Goal: Communication & Community: Answer question/provide support

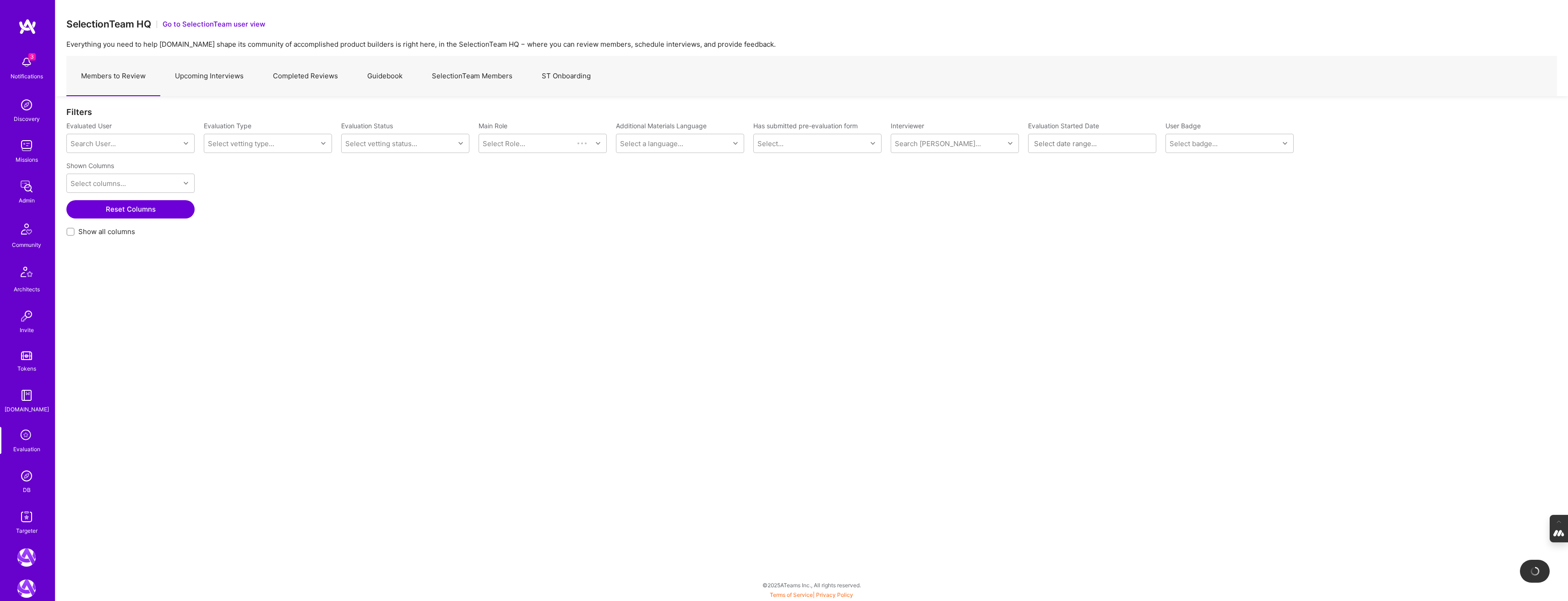
click at [485, 77] on link "SelectionTeam Members" at bounding box center [472, 76] width 110 height 40
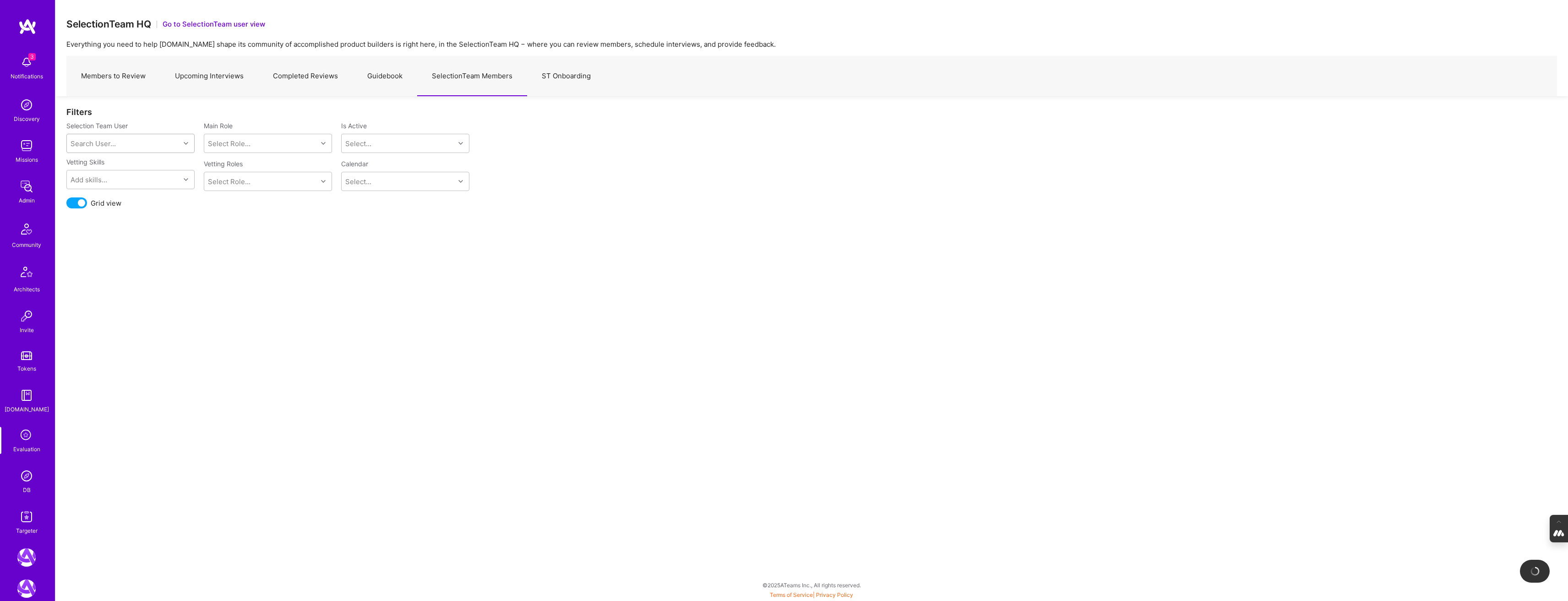
click at [109, 140] on div "Search User..." at bounding box center [94, 143] width 46 height 9
type input "mostafa"
click at [112, 172] on div "mostafa@a.team" at bounding box center [142, 176] width 93 height 9
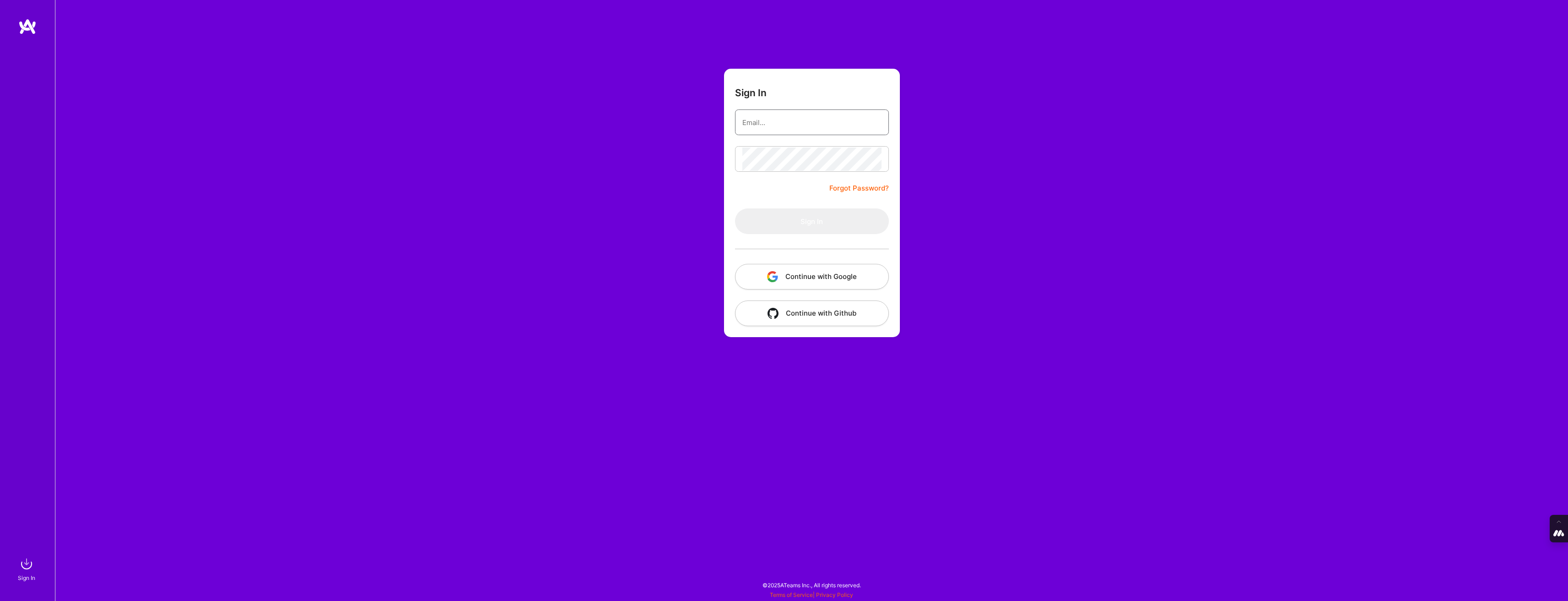
click at [759, 120] on input "email" at bounding box center [811, 122] width 139 height 24
type input "[PERSON_NAME][EMAIL_ADDRESS][DOMAIN_NAME]"
click at [809, 274] on button "Continue with Google" at bounding box center [812, 276] width 153 height 25
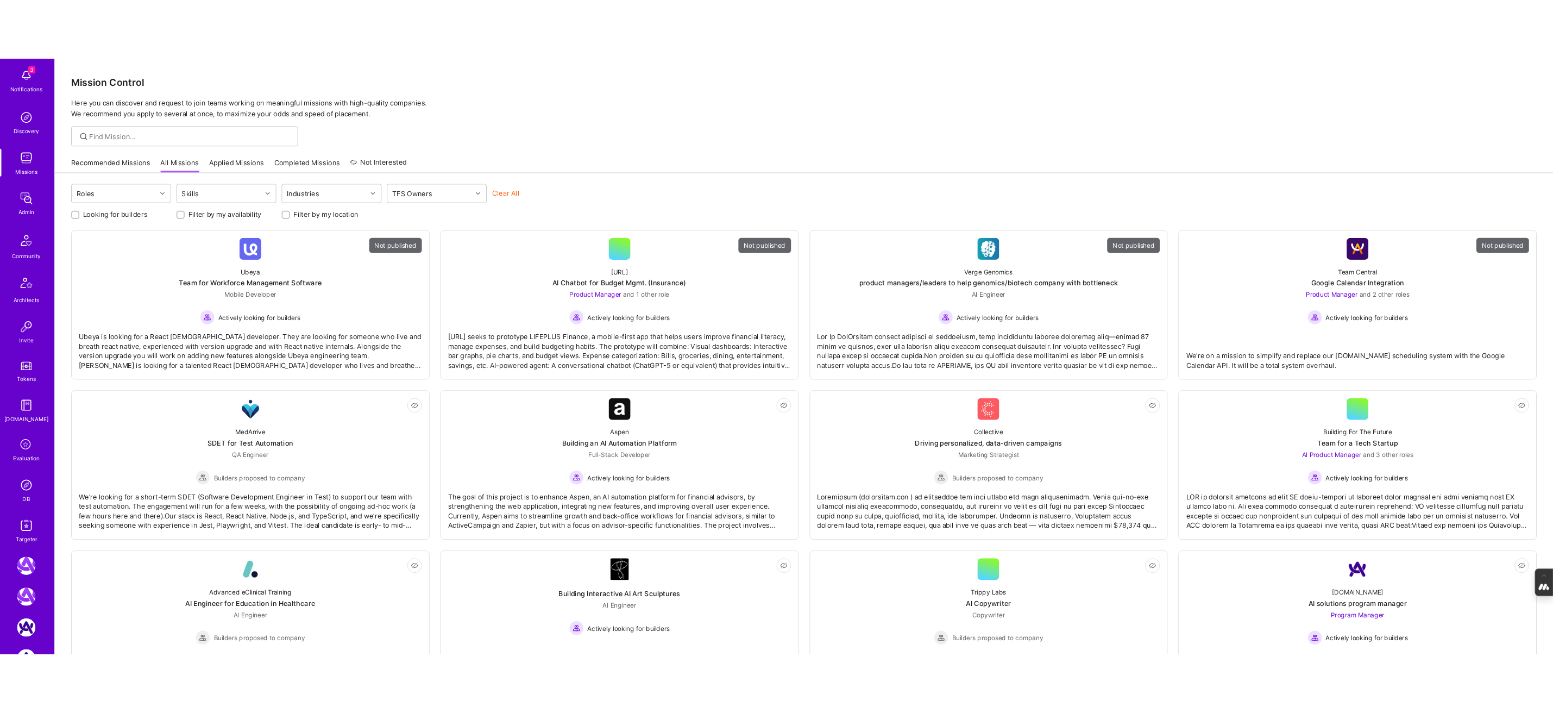
scroll to position [58, 0]
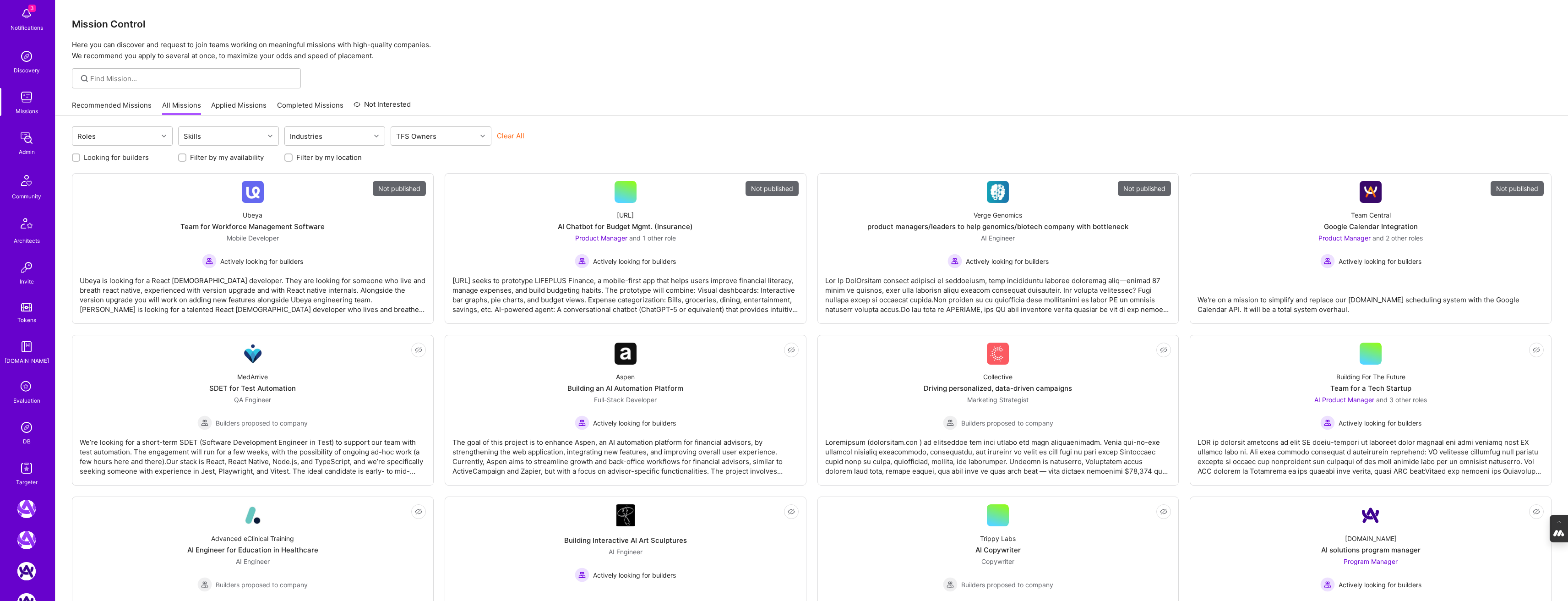
click at [25, 429] on img at bounding box center [27, 427] width 19 height 19
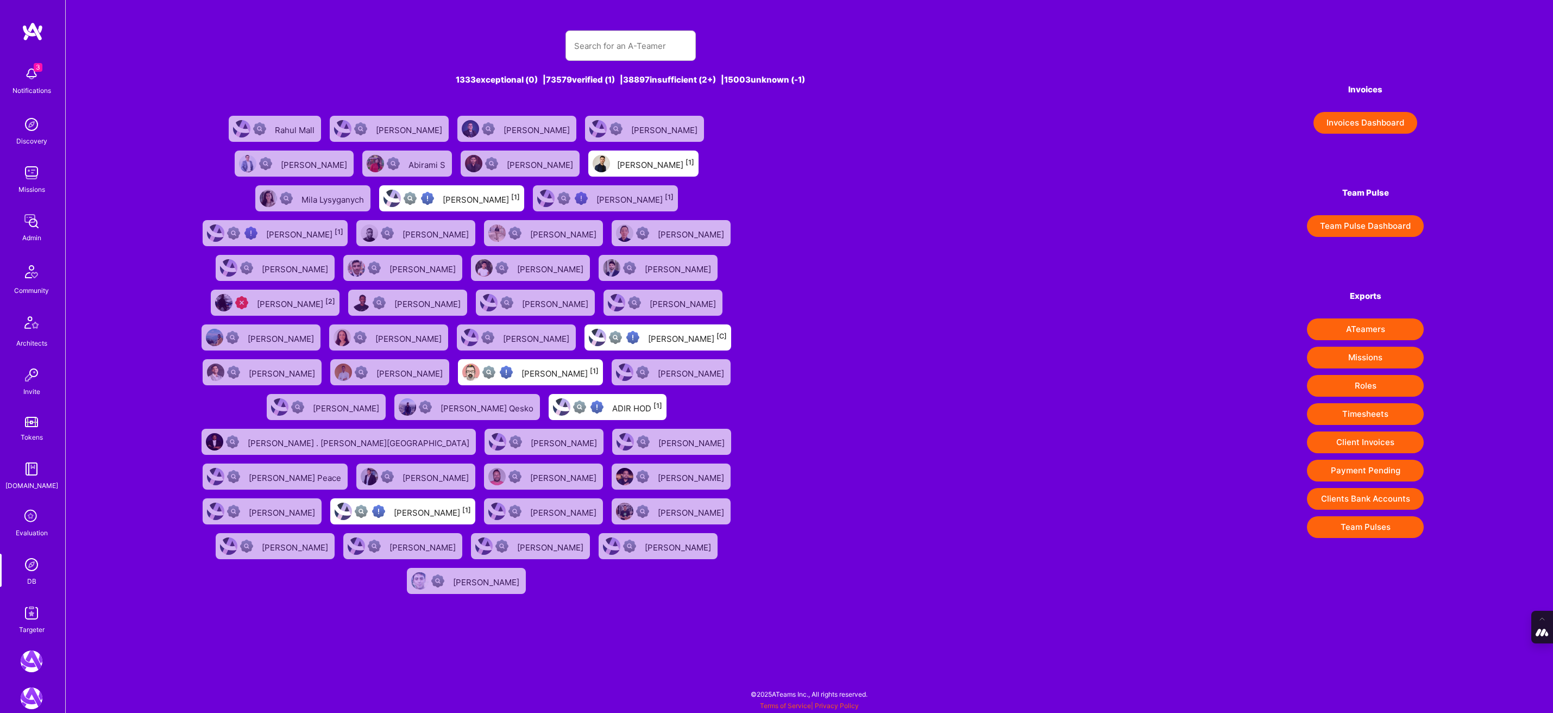
click at [29, 524] on icon at bounding box center [31, 516] width 21 height 21
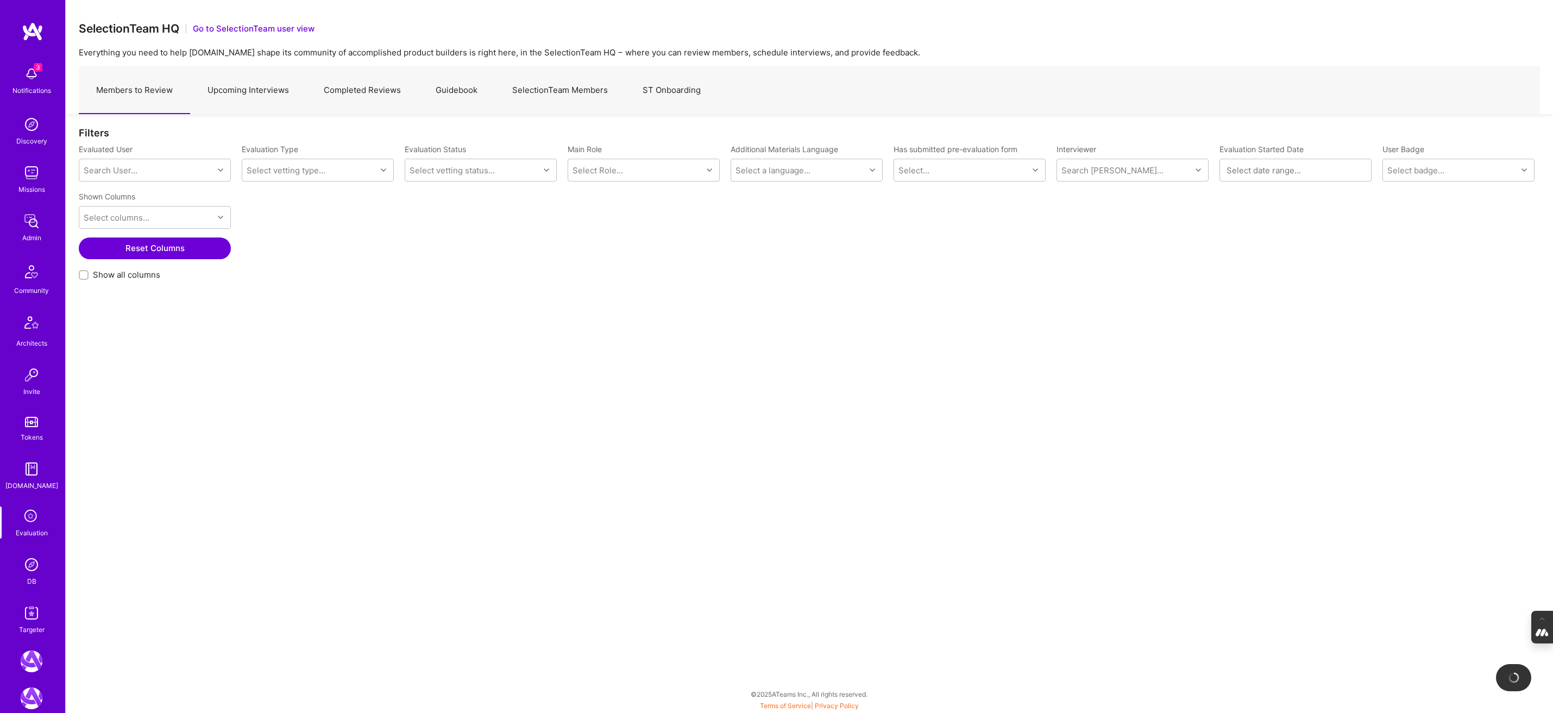
click at [270, 100] on link "Upcoming Interviews" at bounding box center [248, 90] width 116 height 47
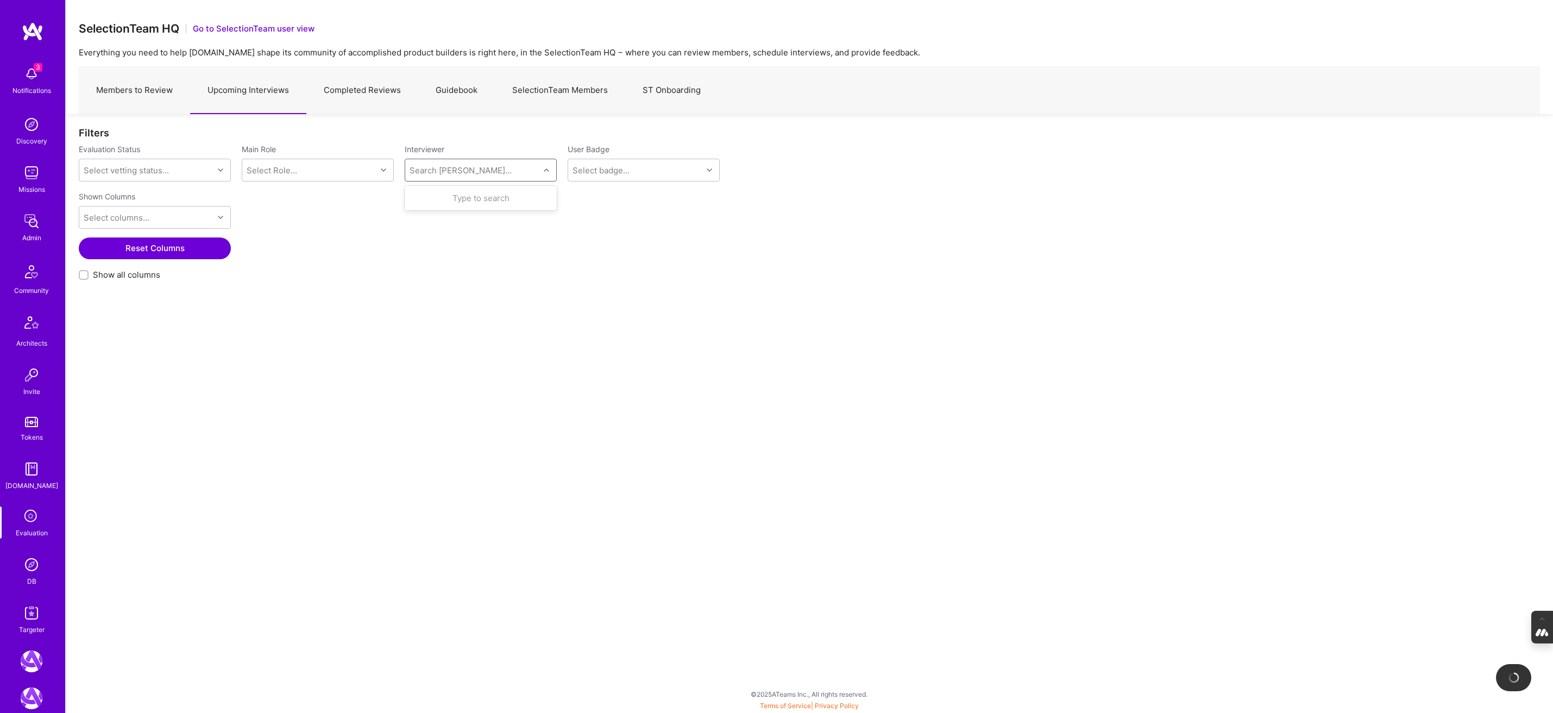
click at [435, 174] on div "Search [PERSON_NAME]..." at bounding box center [460, 170] width 102 height 11
type input "mostafa"
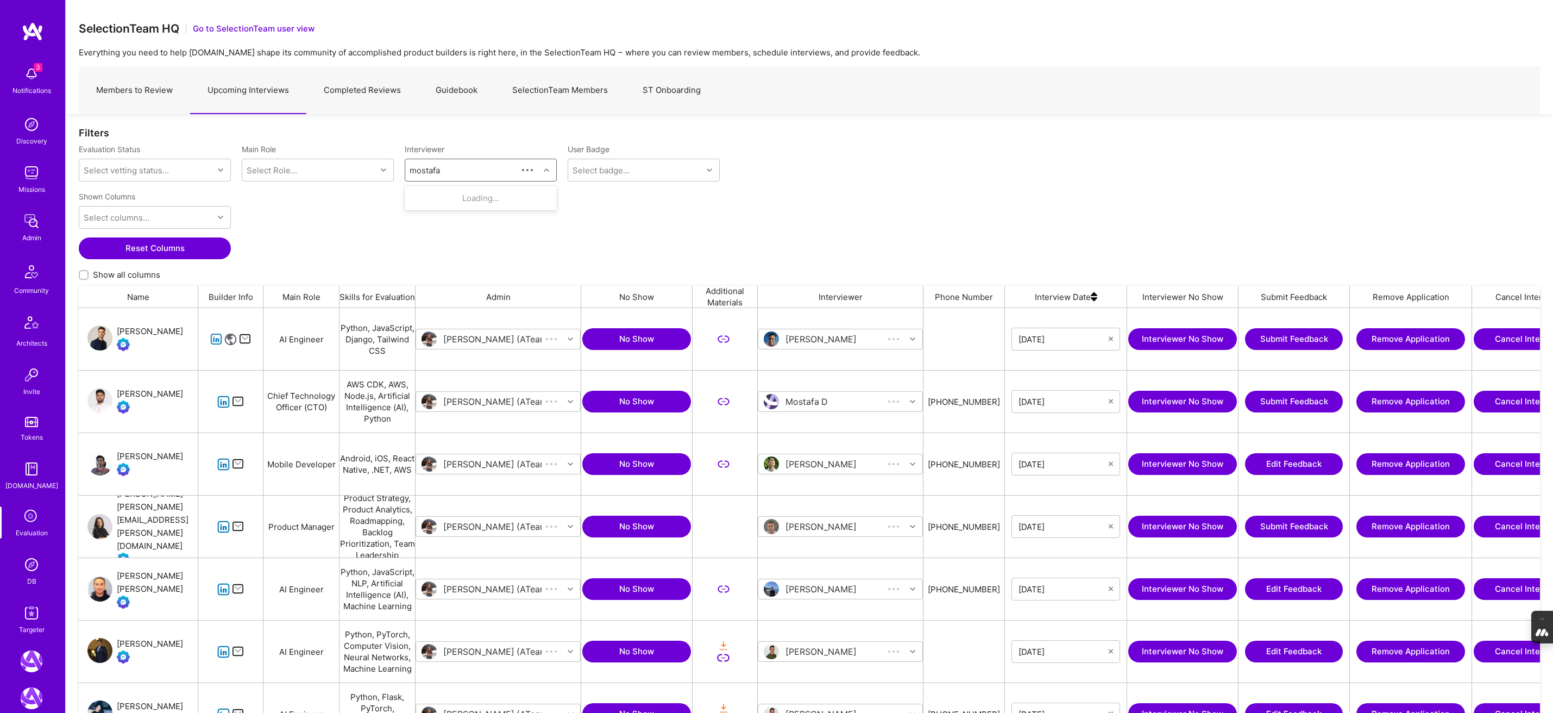
scroll to position [598, 1461]
click at [461, 234] on div "Mostafa D" at bounding box center [466, 229] width 54 height 11
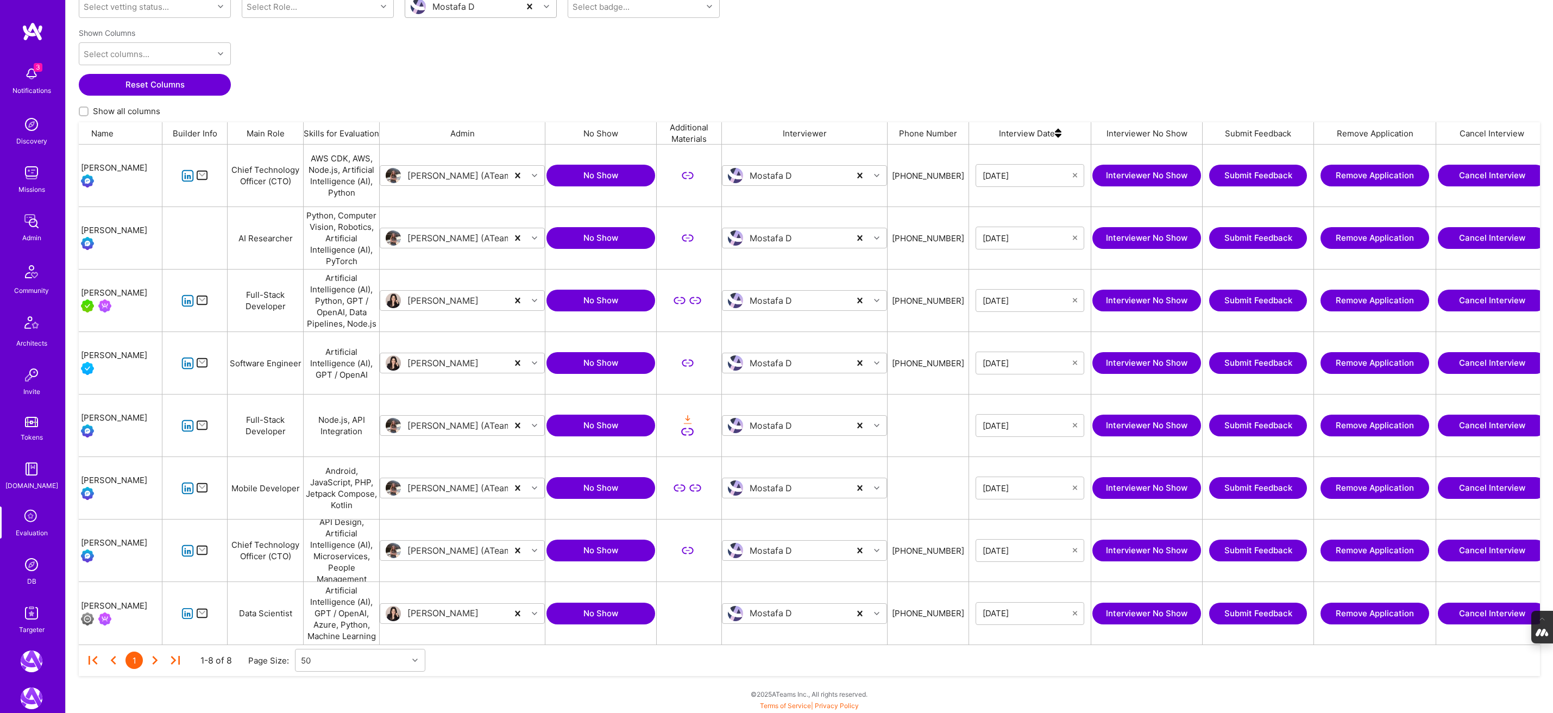
scroll to position [0, 52]
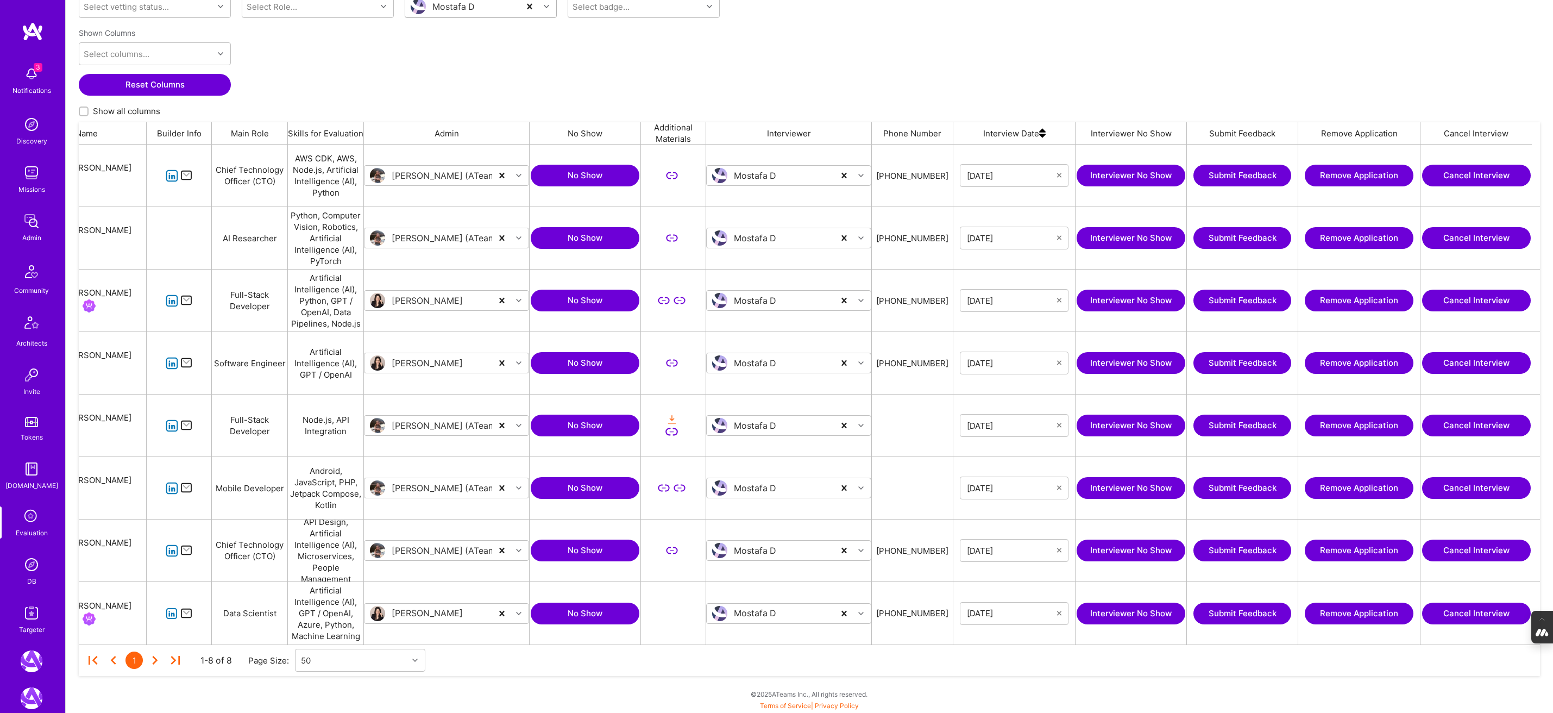
click at [1473, 355] on button "Cancel Interview" at bounding box center [1476, 363] width 109 height 22
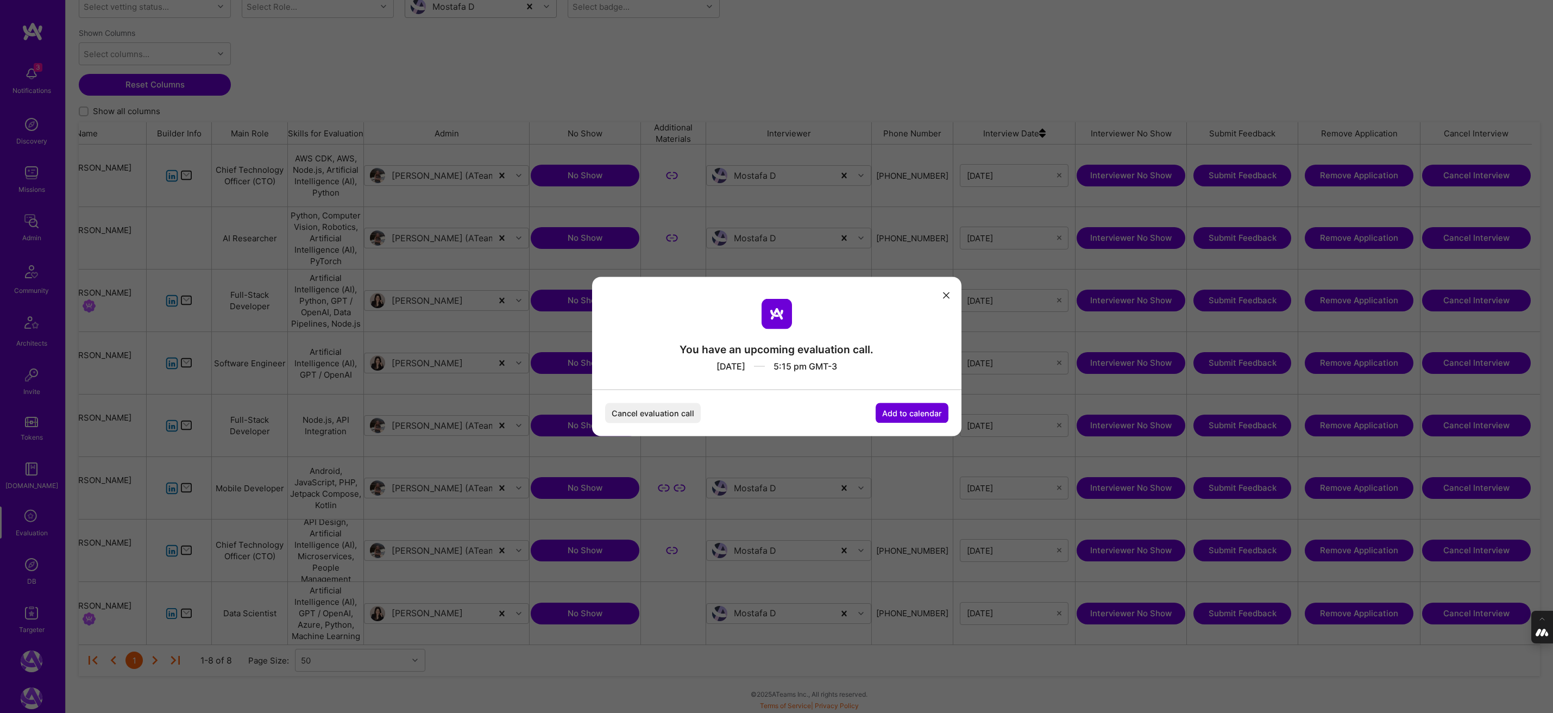
click at [647, 413] on button "Cancel evaluation call" at bounding box center [653, 413] width 96 height 20
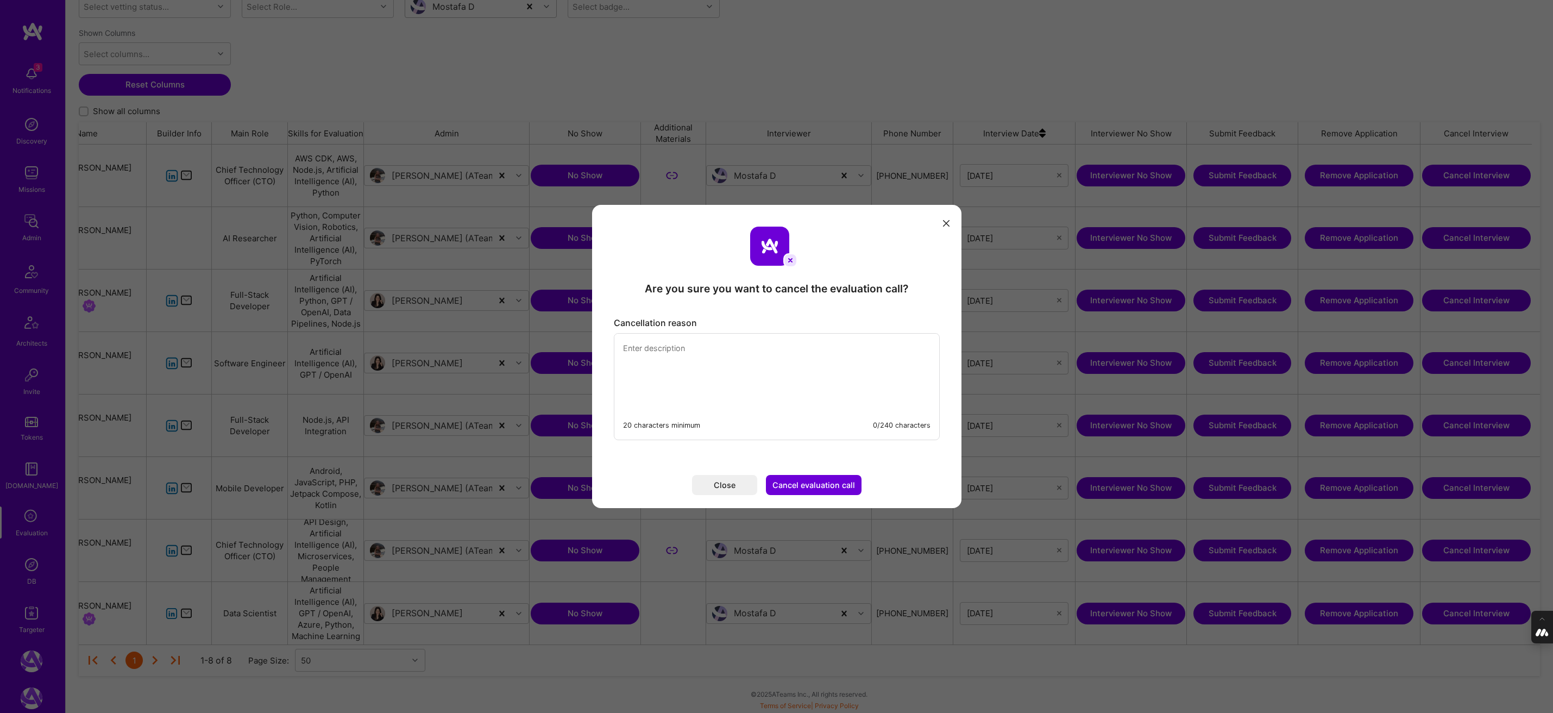
click at [641, 350] on textarea "modal" at bounding box center [776, 370] width 325 height 74
type textarea "Mostafa is overbooked, this call was scheduled despite the booking limit due to…"
click at [810, 484] on button "Cancel evaluation call" at bounding box center [814, 485] width 96 height 20
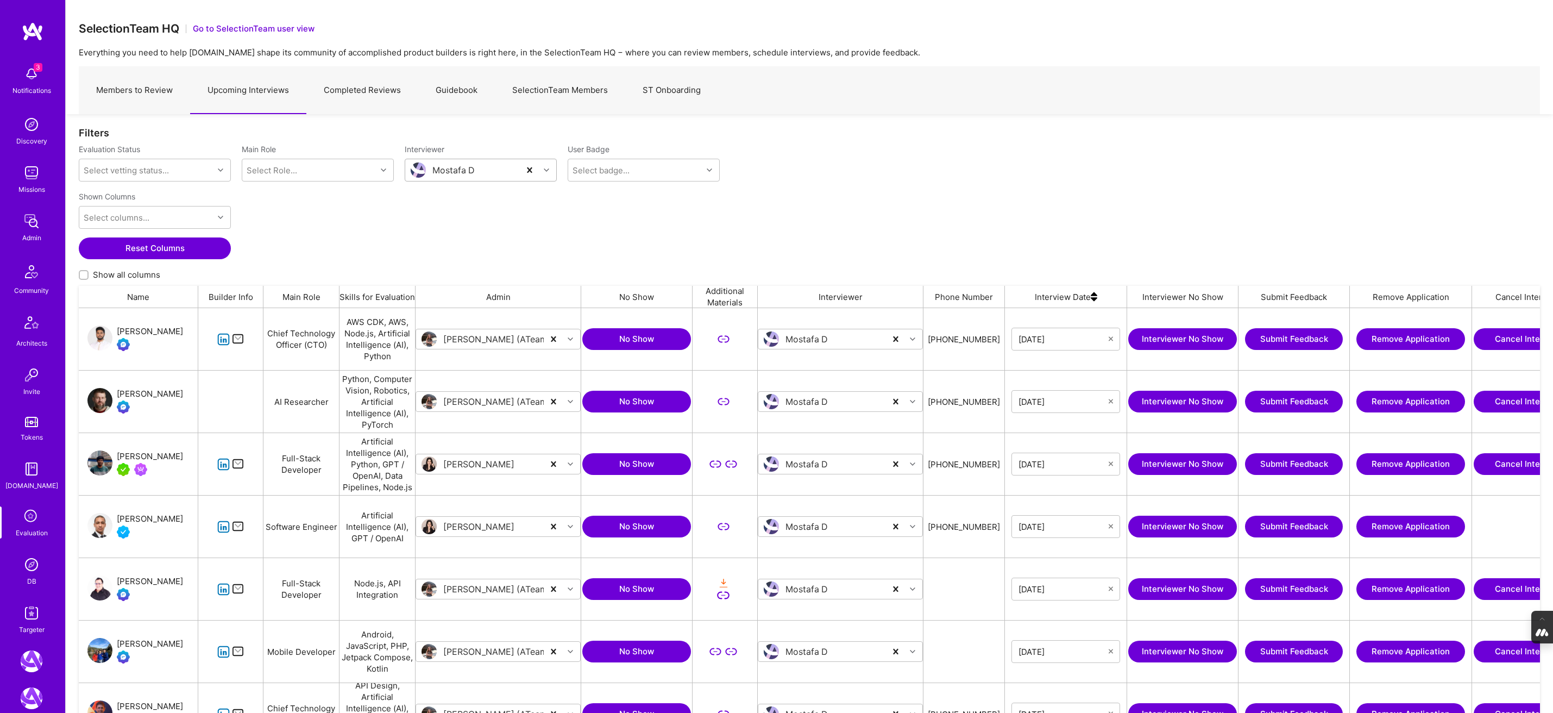
scroll to position [500, 1461]
click at [589, 86] on link "SelectionTeam Members" at bounding box center [560, 90] width 130 height 47
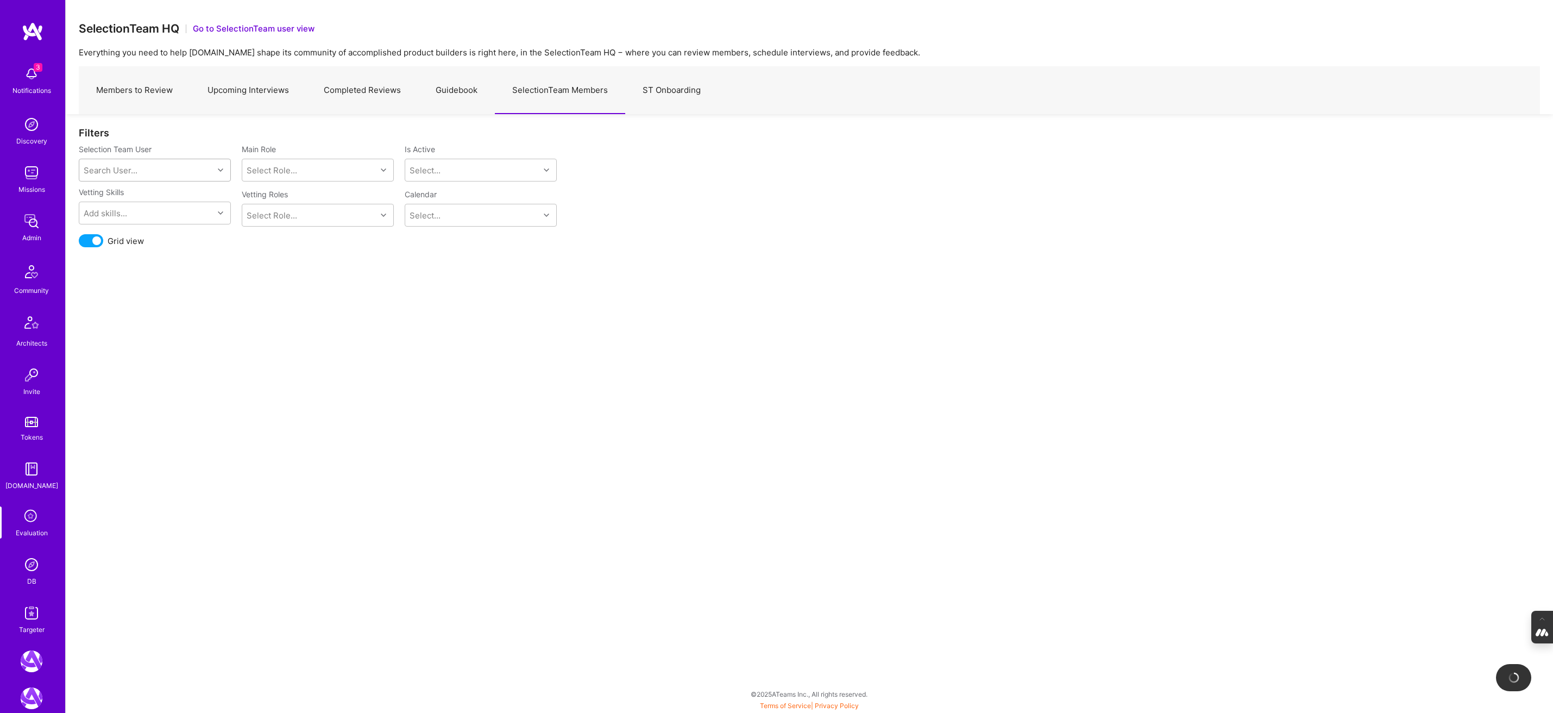
click at [113, 167] on div "Search User..." at bounding box center [111, 170] width 54 height 11
type input "tomi"
click at [141, 199] on div "[PERSON_NAME]" at bounding box center [169, 197] width 110 height 11
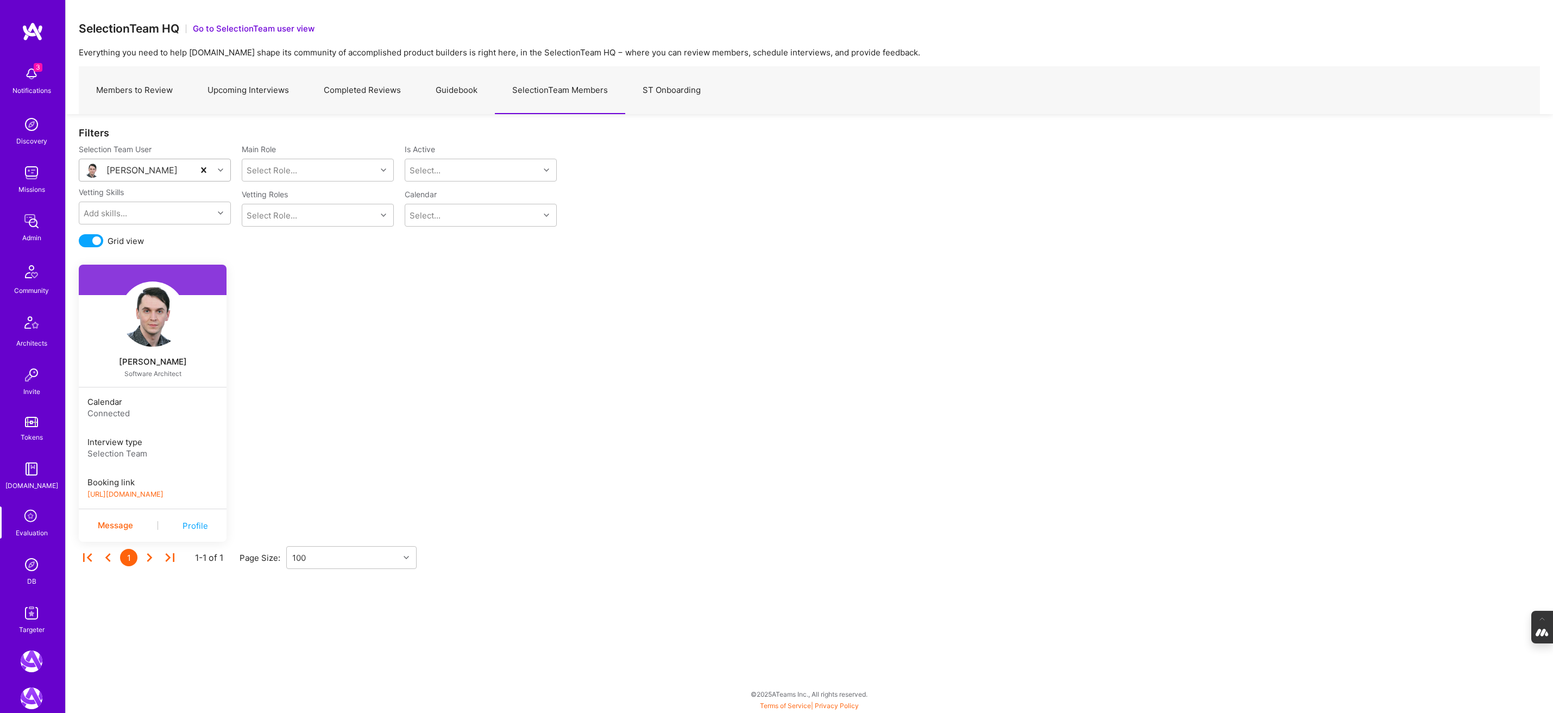
click at [156, 494] on link "[URL][DOMAIN_NAME]" at bounding box center [125, 494] width 76 height 8
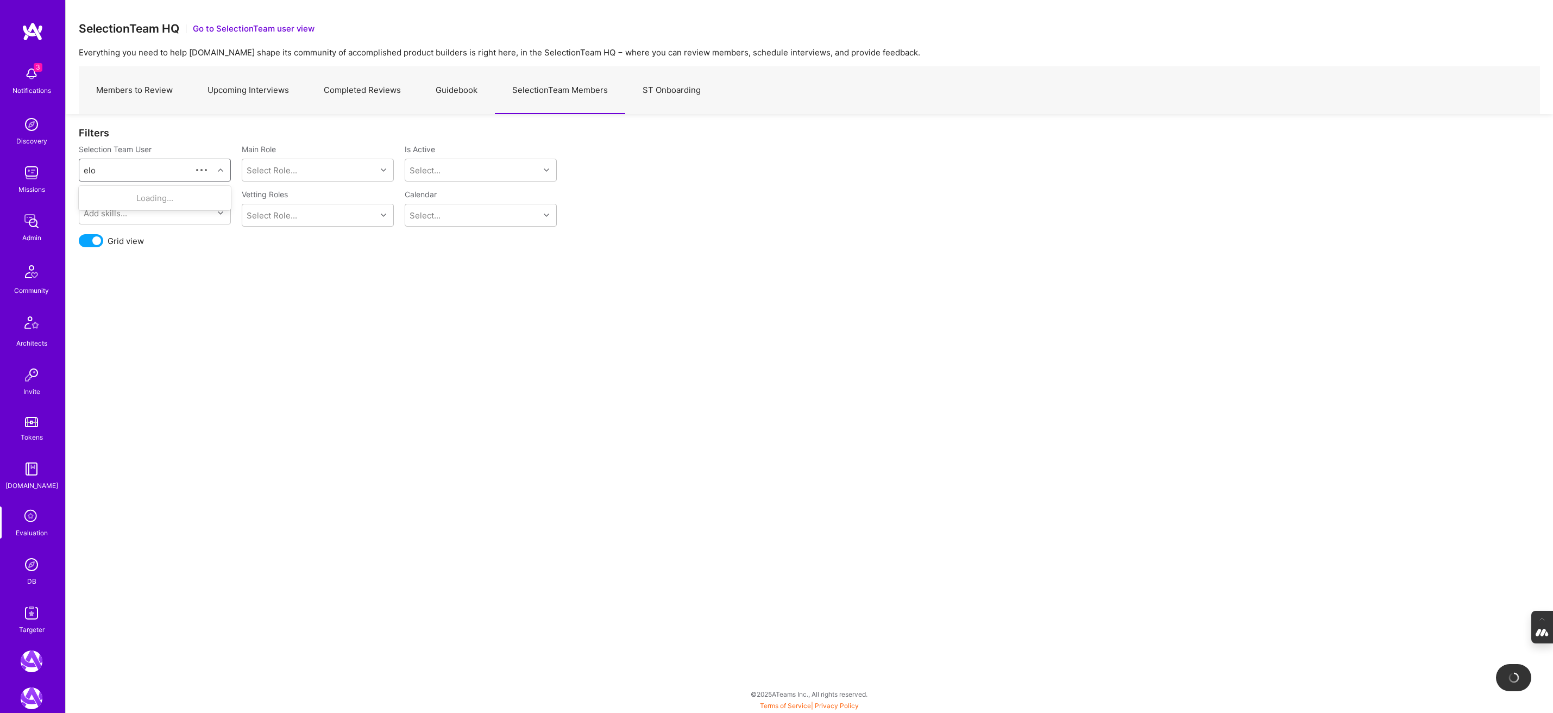
type input "elon"
click at [143, 199] on div "[PERSON_NAME]" at bounding box center [169, 197] width 110 height 11
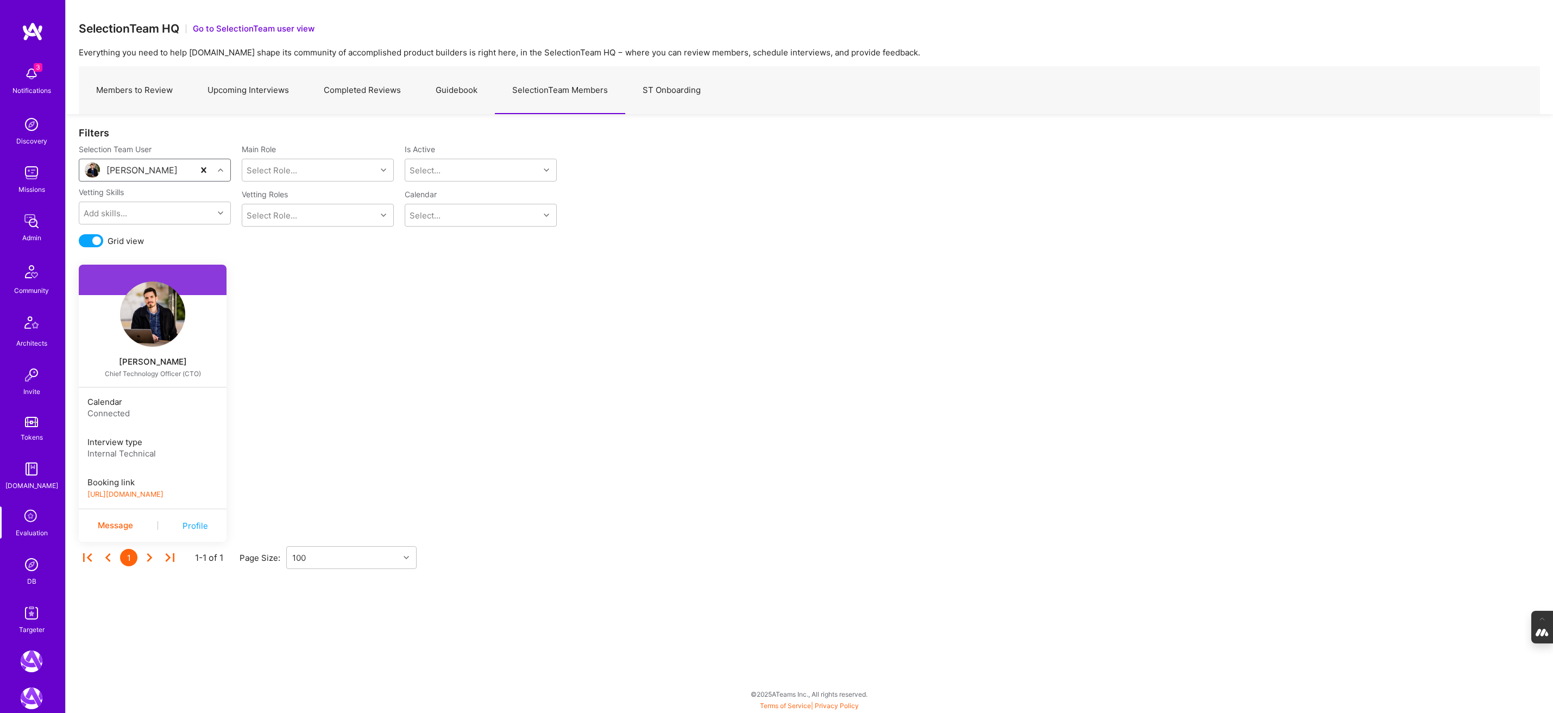
click at [163, 493] on link "[URL][DOMAIN_NAME]" at bounding box center [125, 494] width 76 height 8
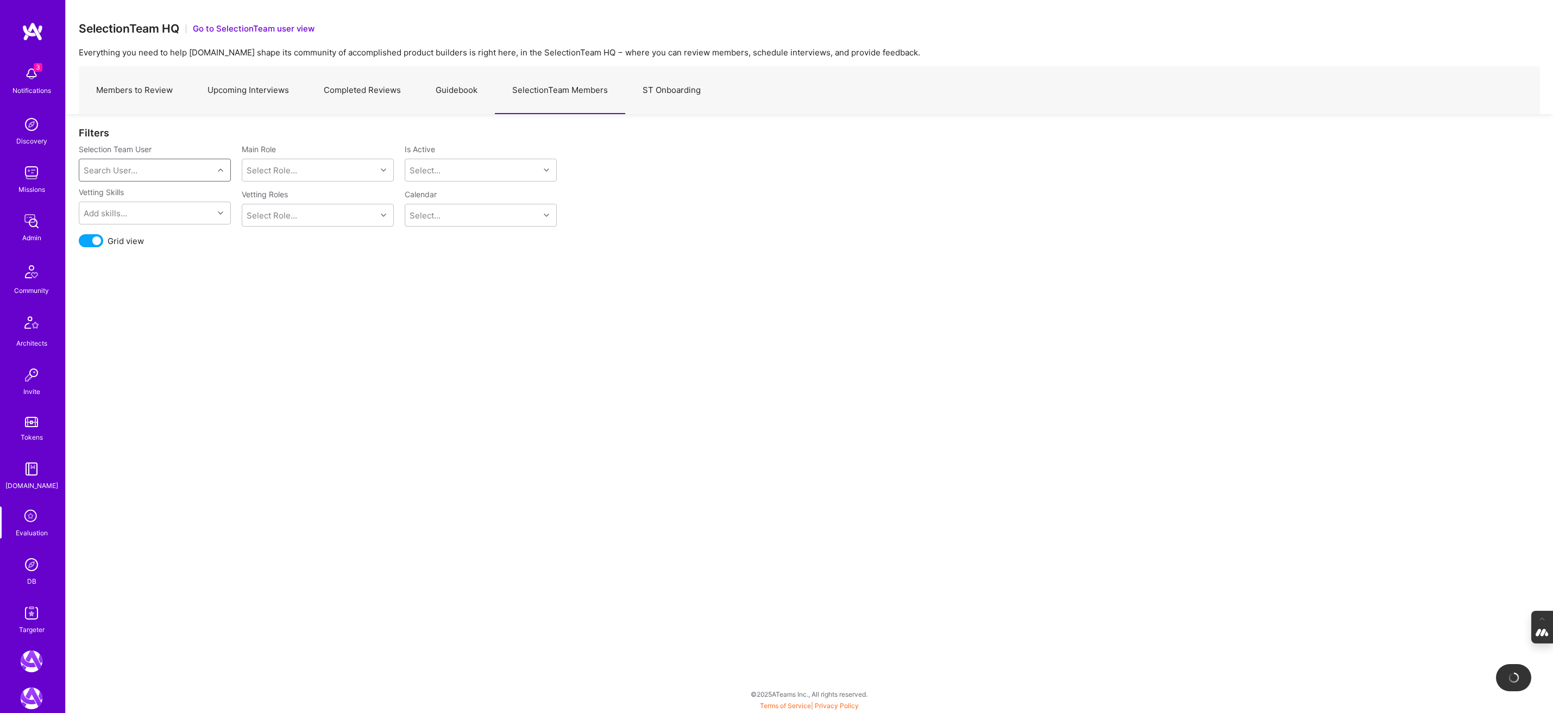
click at [121, 167] on div "Search User..." at bounding box center [111, 170] width 54 height 11
type input "[PERSON_NAME]"
click at [142, 207] on div "[PERSON_NAME][EMAIL_ADDRESS][PERSON_NAME][PERSON_NAME][DOMAIN_NAME]" at bounding box center [169, 221] width 111 height 34
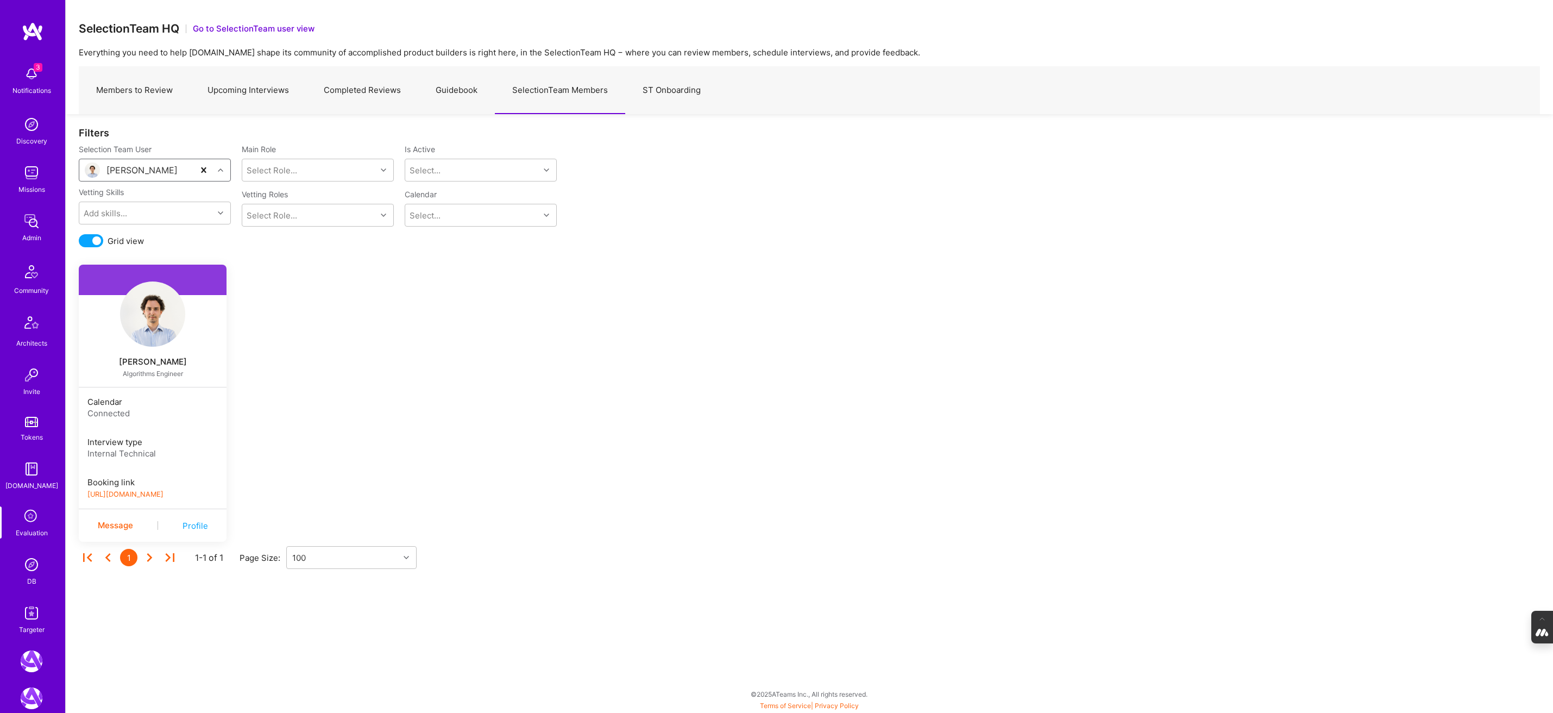
click at [148, 490] on link "[URL][DOMAIN_NAME]" at bounding box center [125, 494] width 76 height 8
click at [153, 87] on link "Members to Review" at bounding box center [134, 90] width 111 height 47
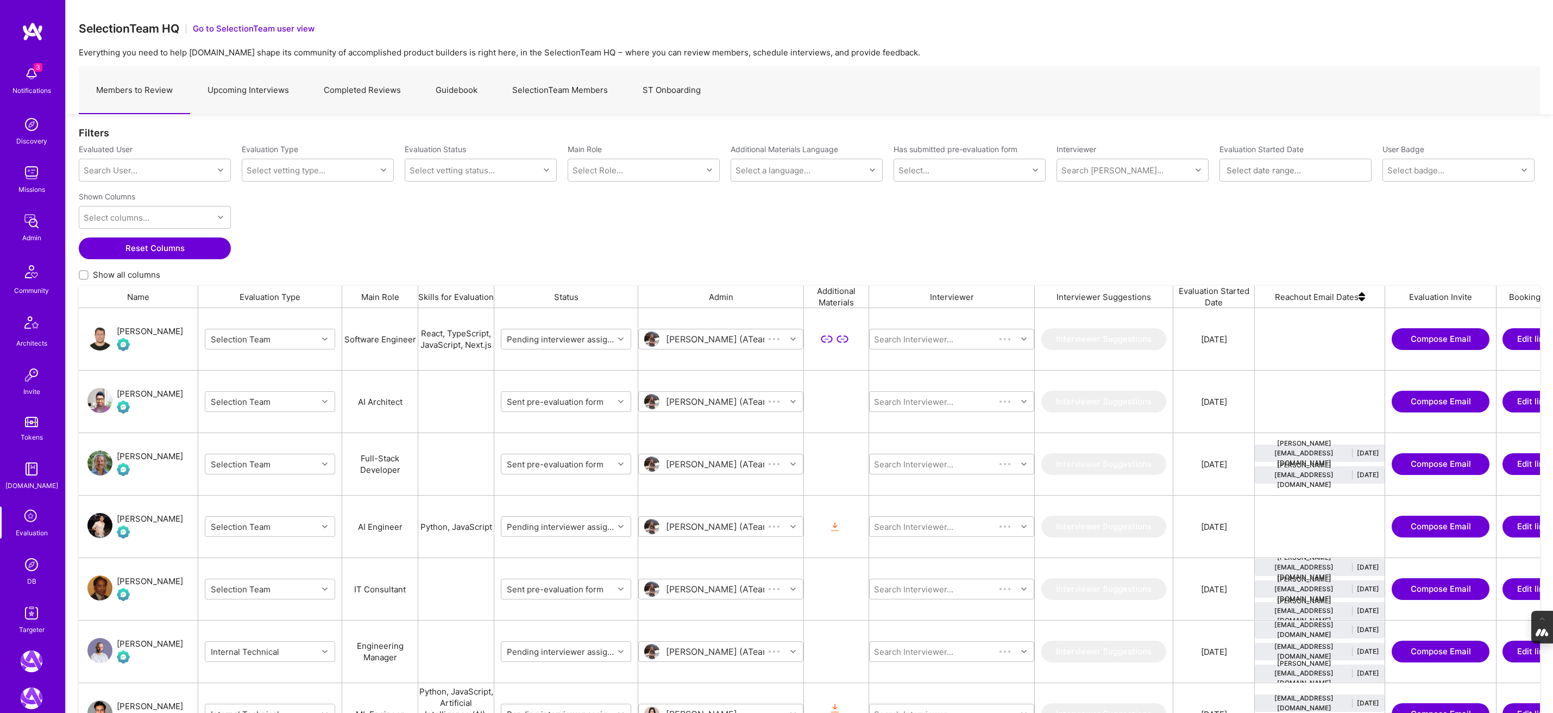
scroll to position [598, 1461]
click at [114, 171] on div "Search User..." at bounding box center [111, 170] width 54 height 11
type input "[PERSON_NAME]"
click at [129, 198] on div "[PERSON_NAME]" at bounding box center [169, 197] width 111 height 11
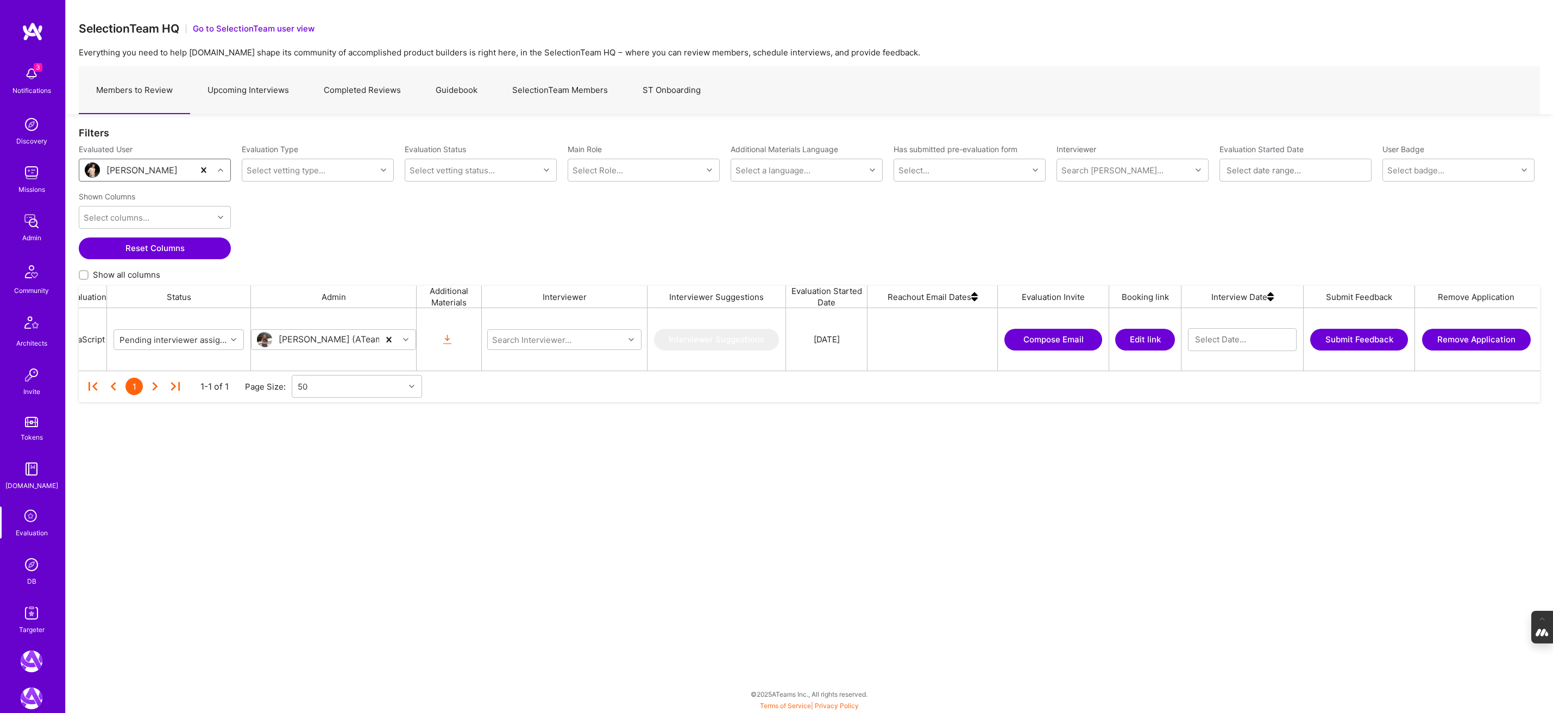
scroll to position [0, 393]
click at [1044, 337] on button "Compose Email" at bounding box center [1048, 340] width 98 height 22
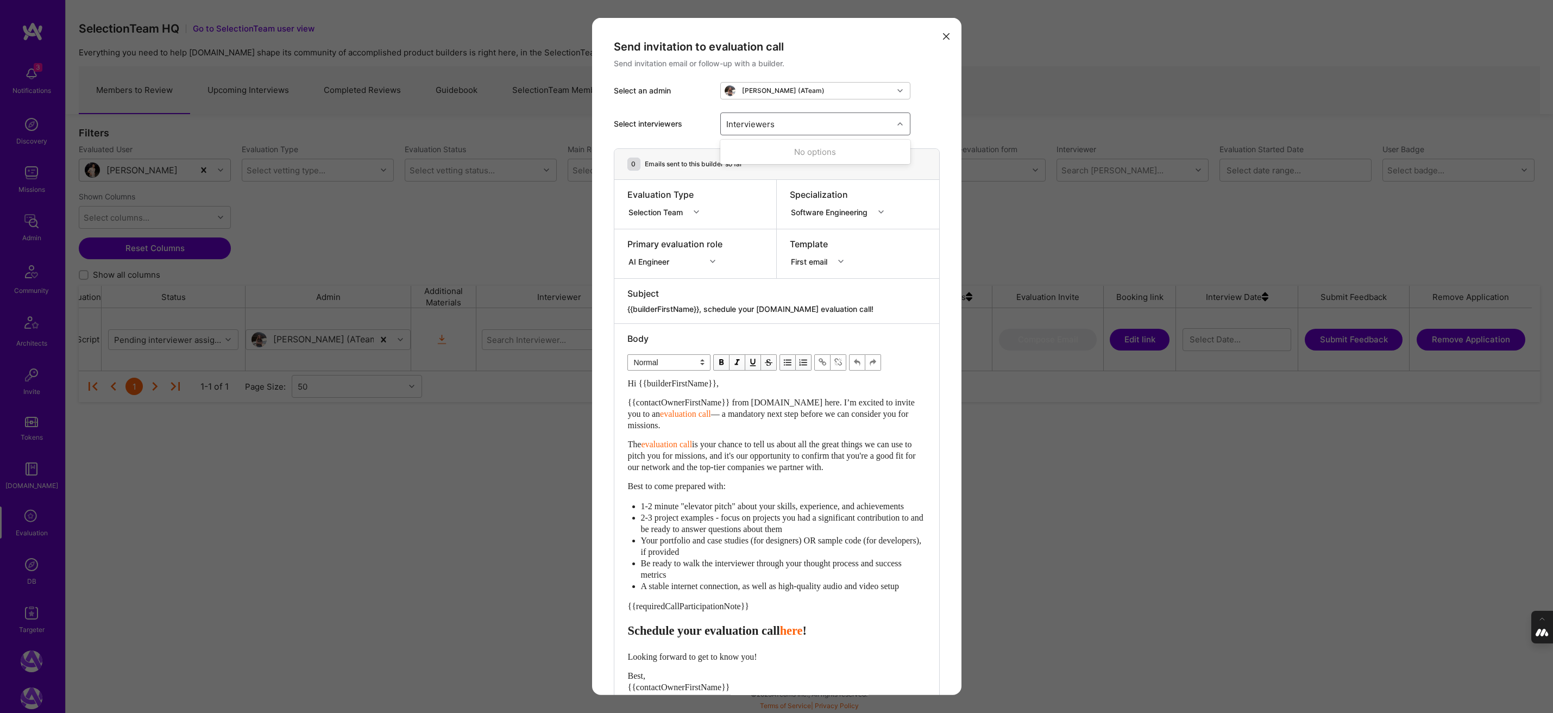
click at [820, 117] on div "Interviewers" at bounding box center [807, 124] width 172 height 22
type input "[PERSON_NAME]"
click at [734, 153] on input "modal" at bounding box center [733, 152] width 8 height 8
checkbox input "true"
click at [904, 100] on div "Select interviewers option [PERSON_NAME], selected. option [PERSON_NAME] select…" at bounding box center [777, 123] width 326 height 49
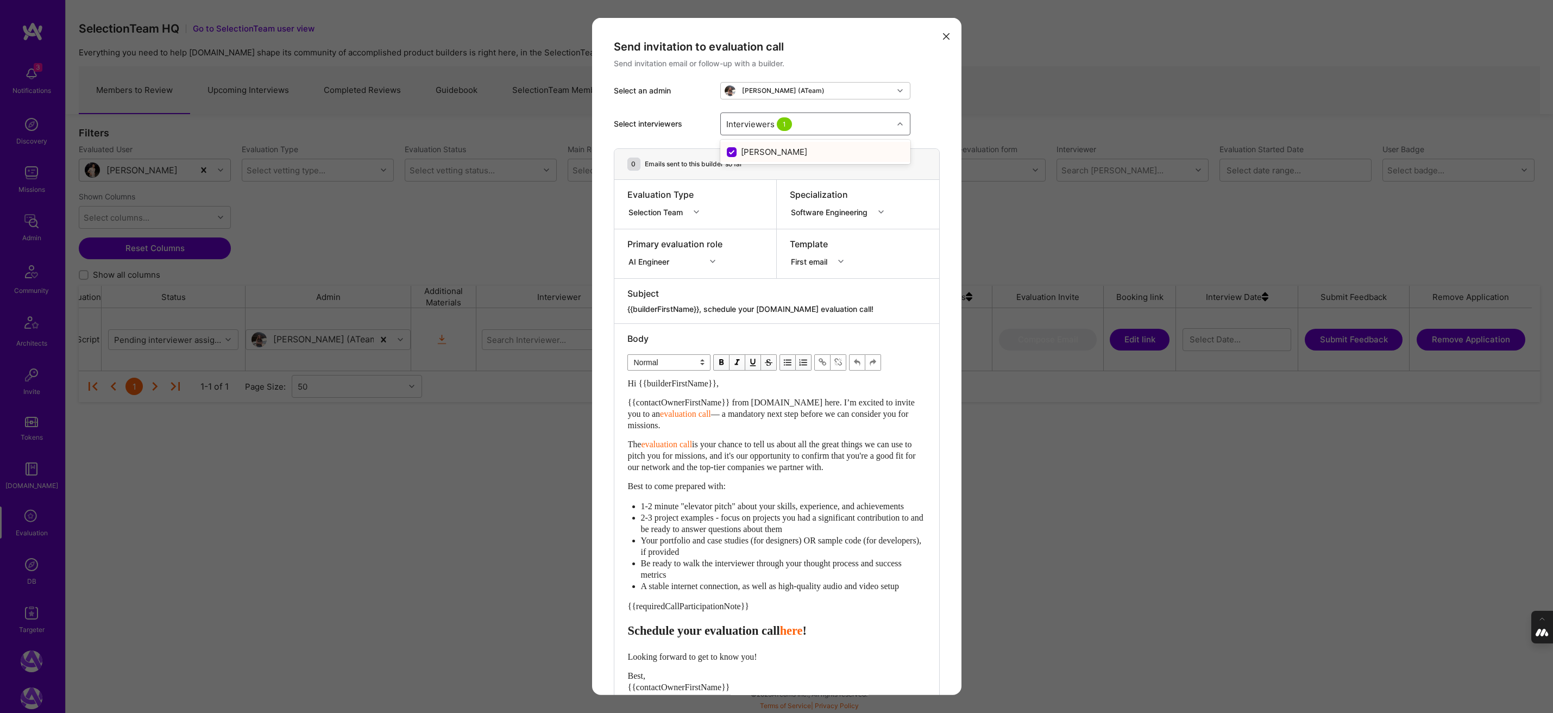
click at [831, 119] on div "Interviewers 1" at bounding box center [807, 124] width 172 height 22
click at [942, 109] on div "Send invitation to evaluation call Send invitation email or follow-up with a bu…" at bounding box center [776, 415] width 369 height 795
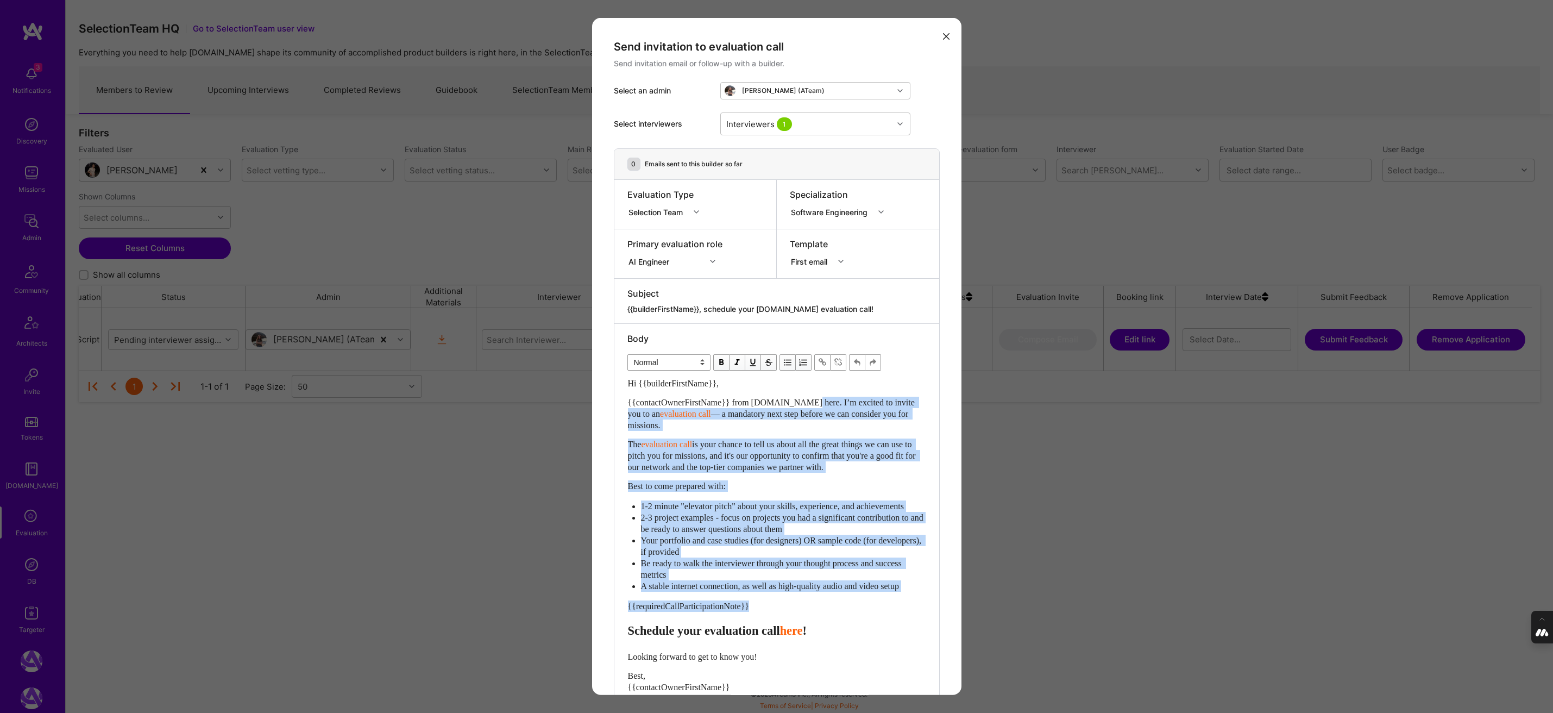
drag, startPoint x: 814, startPoint y: 399, endPoint x: 794, endPoint y: 616, distance: 218.7
click at [794, 616] on div "Hi {{builderFirstName}}, {{contactOwnerFirstName}} from [DOMAIN_NAME] here. I’m…" at bounding box center [777, 559] width 298 height 364
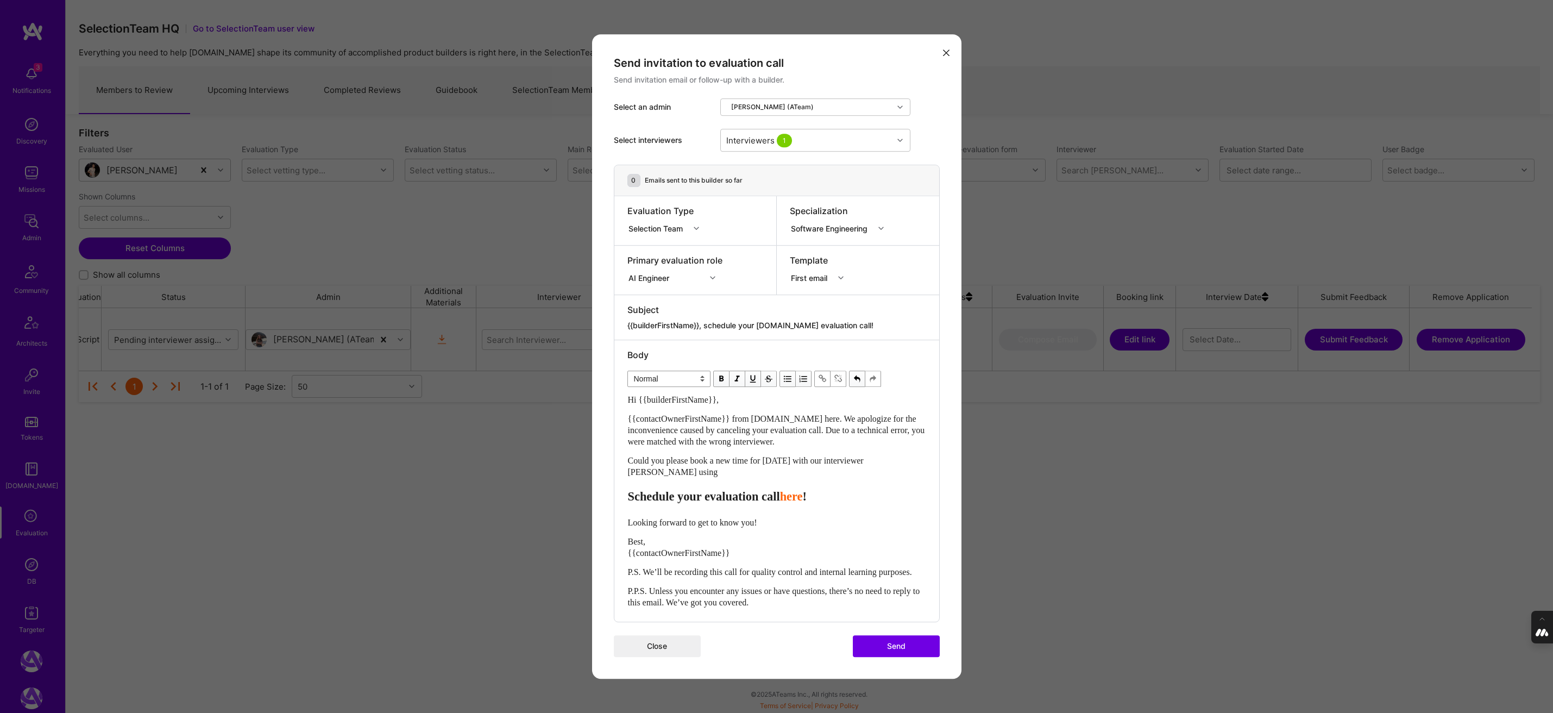
click at [724, 427] on span "{{contactOwnerFirstName}} from [DOMAIN_NAME] here. We apologize for the inconve…" at bounding box center [777, 430] width 299 height 32
click at [836, 424] on span "{{contactOwnerFirstName}} from [DOMAIN_NAME] here. We apologize for the inconve…" at bounding box center [777, 430] width 299 height 32
click at [815, 414] on span "{{contactOwnerFirstName}} from [DOMAIN_NAME] here. We apologize for the inconve…" at bounding box center [774, 430] width 292 height 32
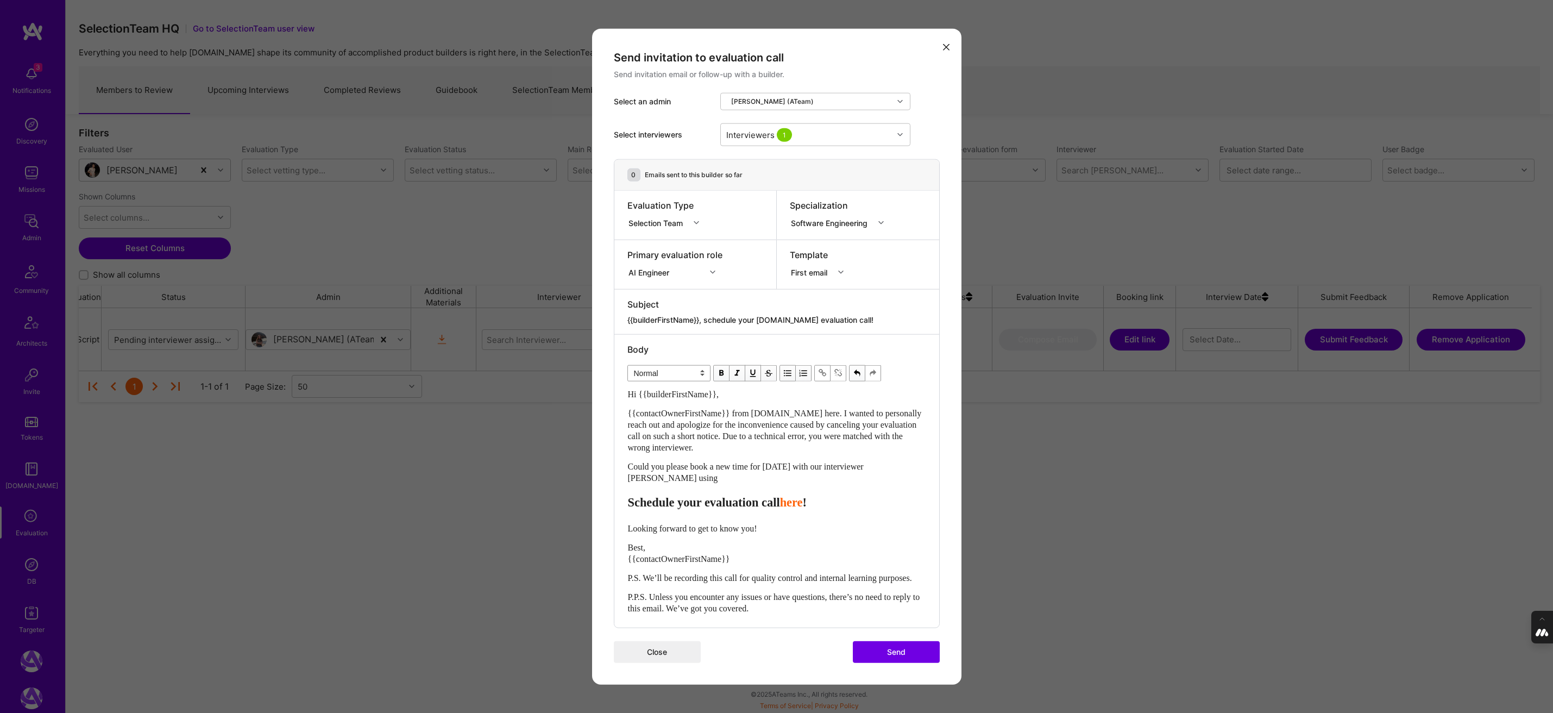
click at [710, 440] on span "{{contactOwnerFirstName}} from [DOMAIN_NAME] here. I wanted to personally reach…" at bounding box center [776, 429] width 296 height 43
drag, startPoint x: 805, startPoint y: 460, endPoint x: 757, endPoint y: 464, distance: 47.9
click at [757, 464] on span "Could you please book a new time for [DATE] with our interviewer [PERSON_NAME] …" at bounding box center [747, 472] width 238 height 21
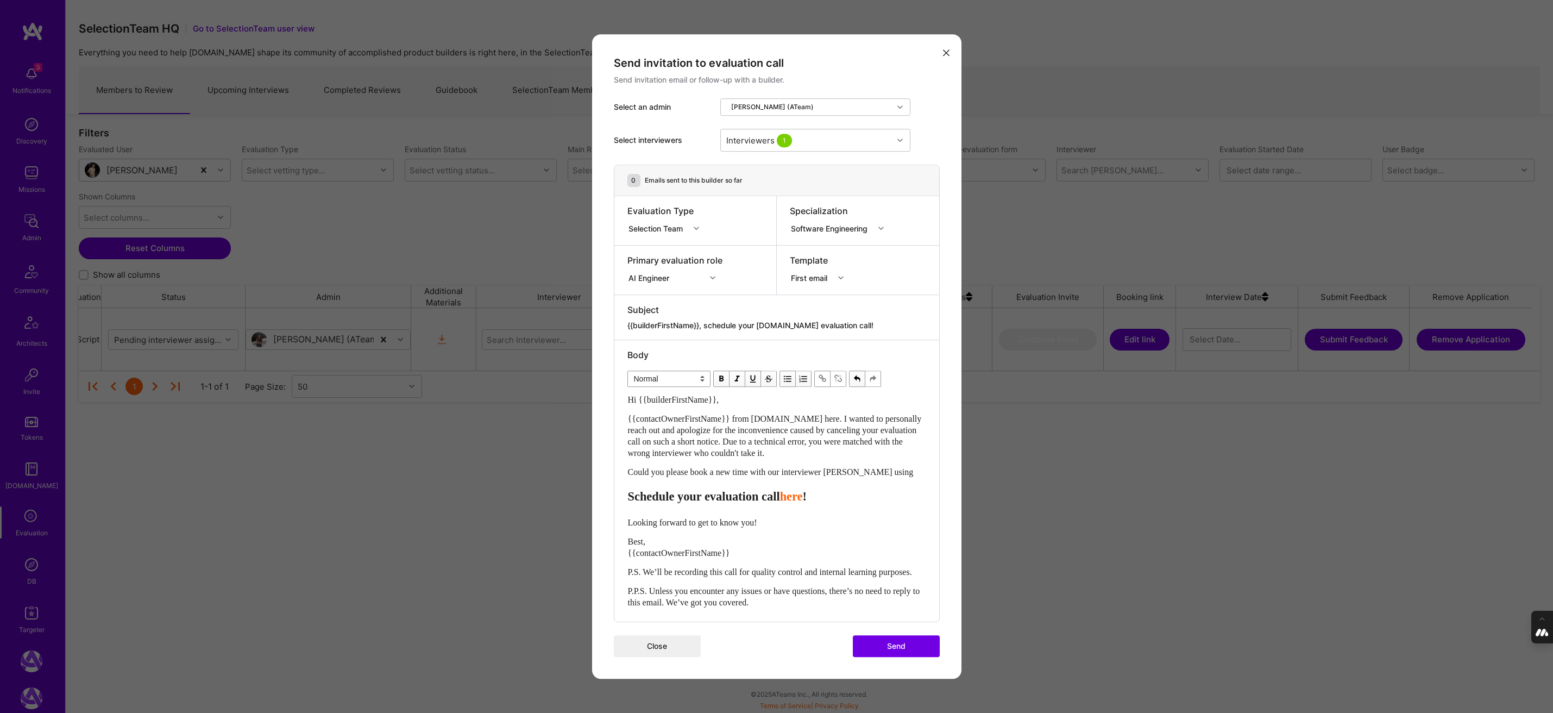
click at [803, 491] on span "here" at bounding box center [791, 497] width 23 height 14
click at [920, 490] on span "!" at bounding box center [922, 497] width 4 height 14
drag, startPoint x: 836, startPoint y: 493, endPoint x: 623, endPoint y: 491, distance: 212.9
click at [623, 491] on div "Body Normal Heading Large Heading Medium Heading Small Heading Small Hi {{build…" at bounding box center [776, 480] width 325 height 281
select select "unstyled"
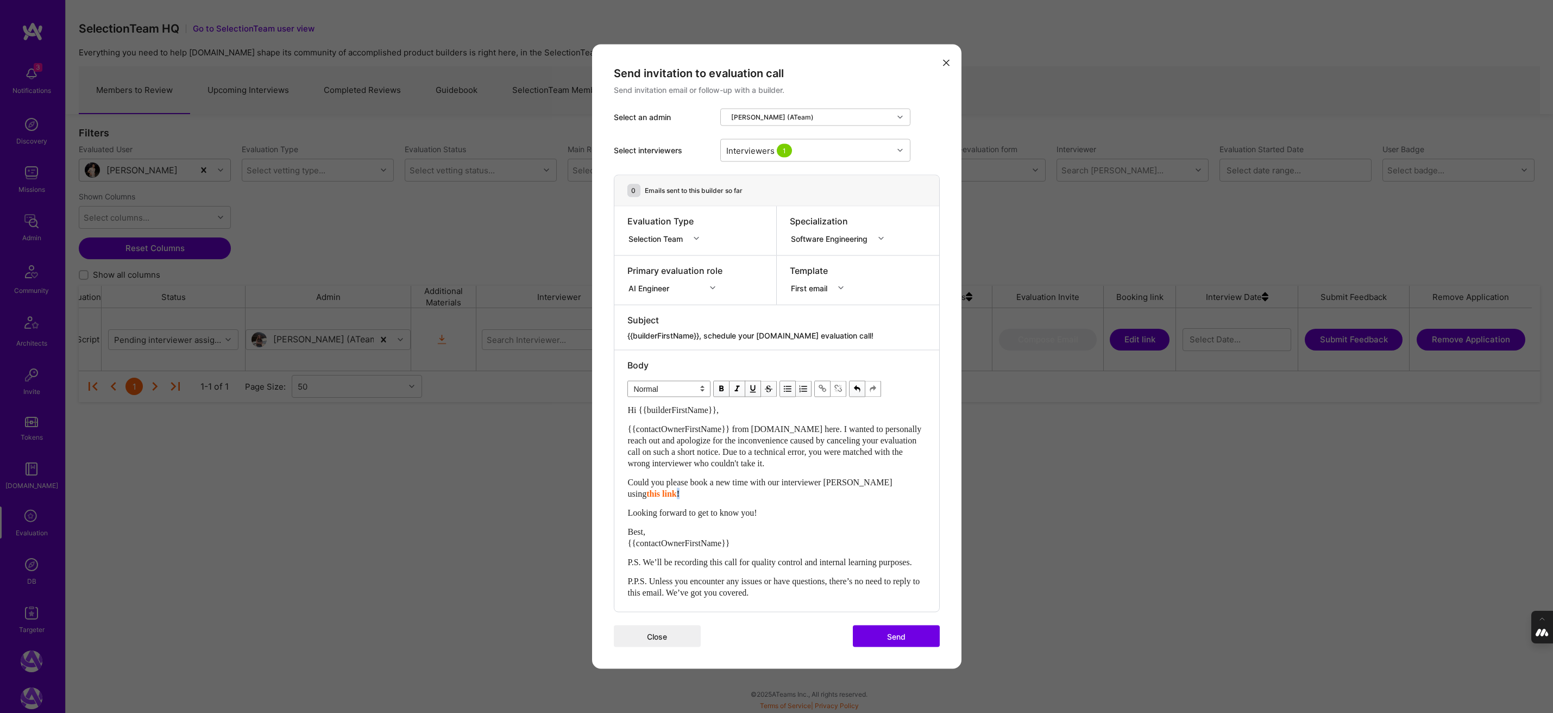
click at [644, 490] on div "Could you please book a new time with our interviewer [PERSON_NAME] using this …" at bounding box center [777, 487] width 298 height 23
click at [720, 383] on span "modal" at bounding box center [721, 389] width 12 height 12
click at [694, 491] on div "Could you please book a new time with our interviewer [PERSON_NAME] using this …" at bounding box center [777, 487] width 298 height 23
drag, startPoint x: 753, startPoint y: 506, endPoint x: 619, endPoint y: 507, distance: 134.2
click at [619, 507] on div "Body Normal Heading Large Heading Medium Heading Small Normal Hi {{builderFirst…" at bounding box center [776, 480] width 325 height 261
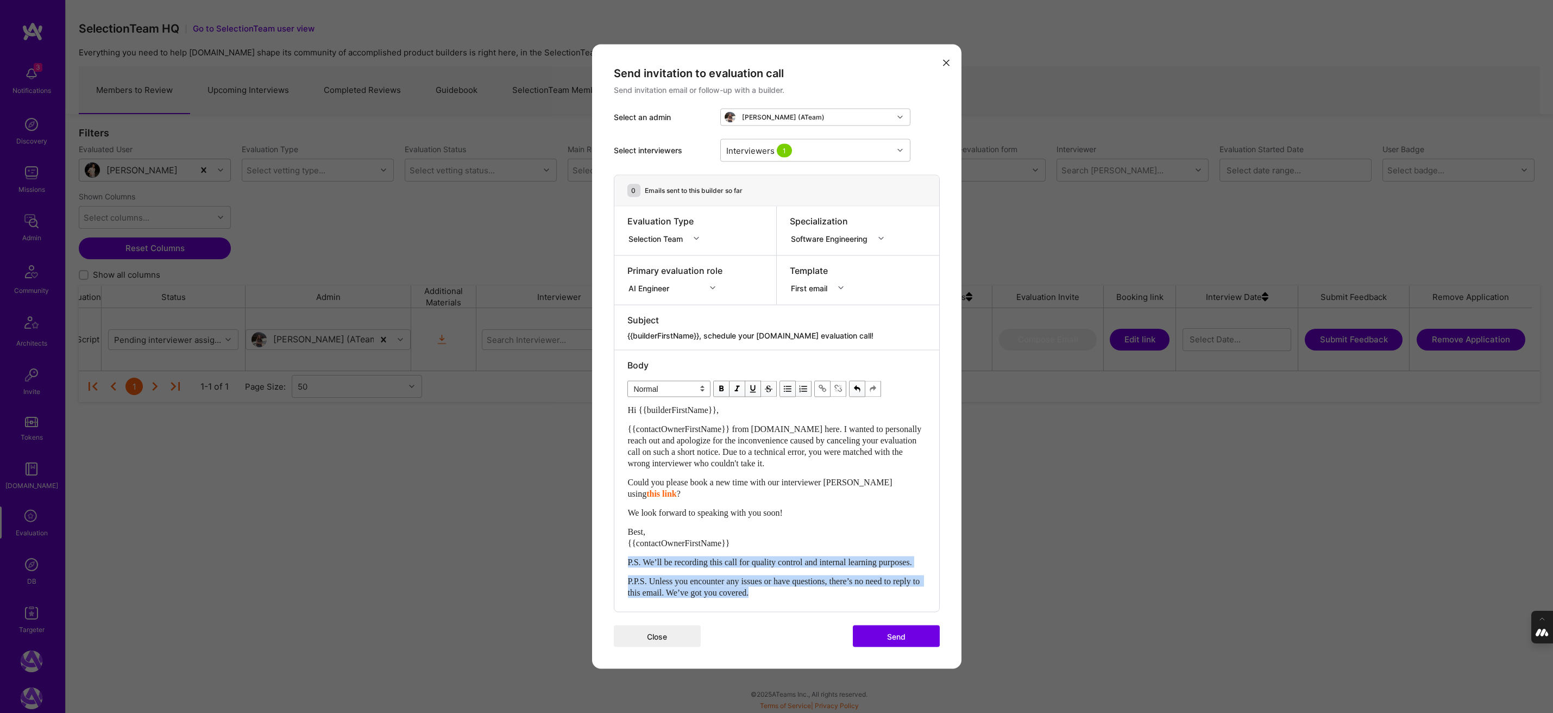
drag, startPoint x: 791, startPoint y: 597, endPoint x: 621, endPoint y: 552, distance: 175.9
click at [621, 552] on div "Body Normal Heading Large Heading Medium Heading Small Normal Hi {{builderFirst…" at bounding box center [776, 480] width 325 height 261
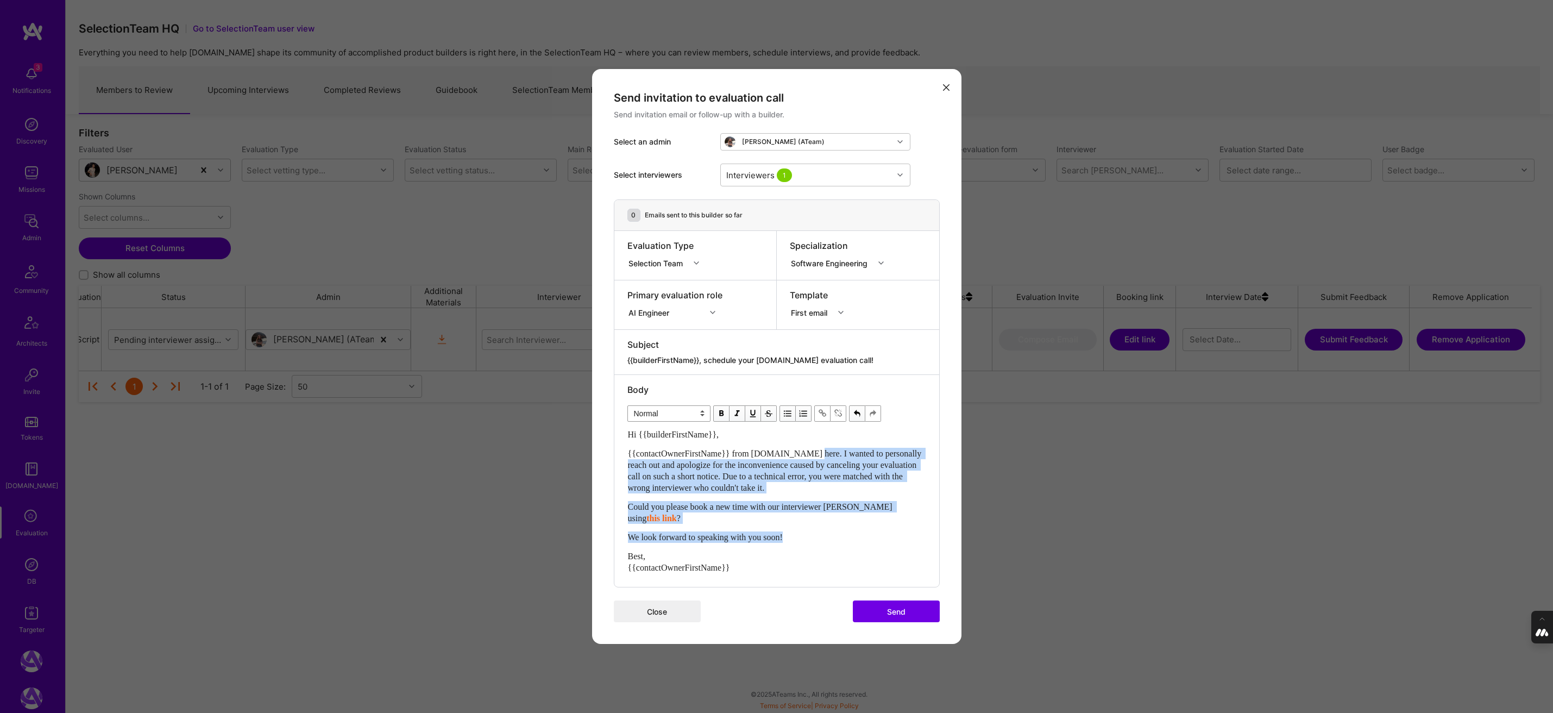
drag, startPoint x: 796, startPoint y: 539, endPoint x: 816, endPoint y: 450, distance: 90.8
click at [816, 450] on div "Hi {{builderFirstName}}, {{contactOwnerFirstName}} from [DOMAIN_NAME] here. I w…" at bounding box center [777, 500] width 298 height 144
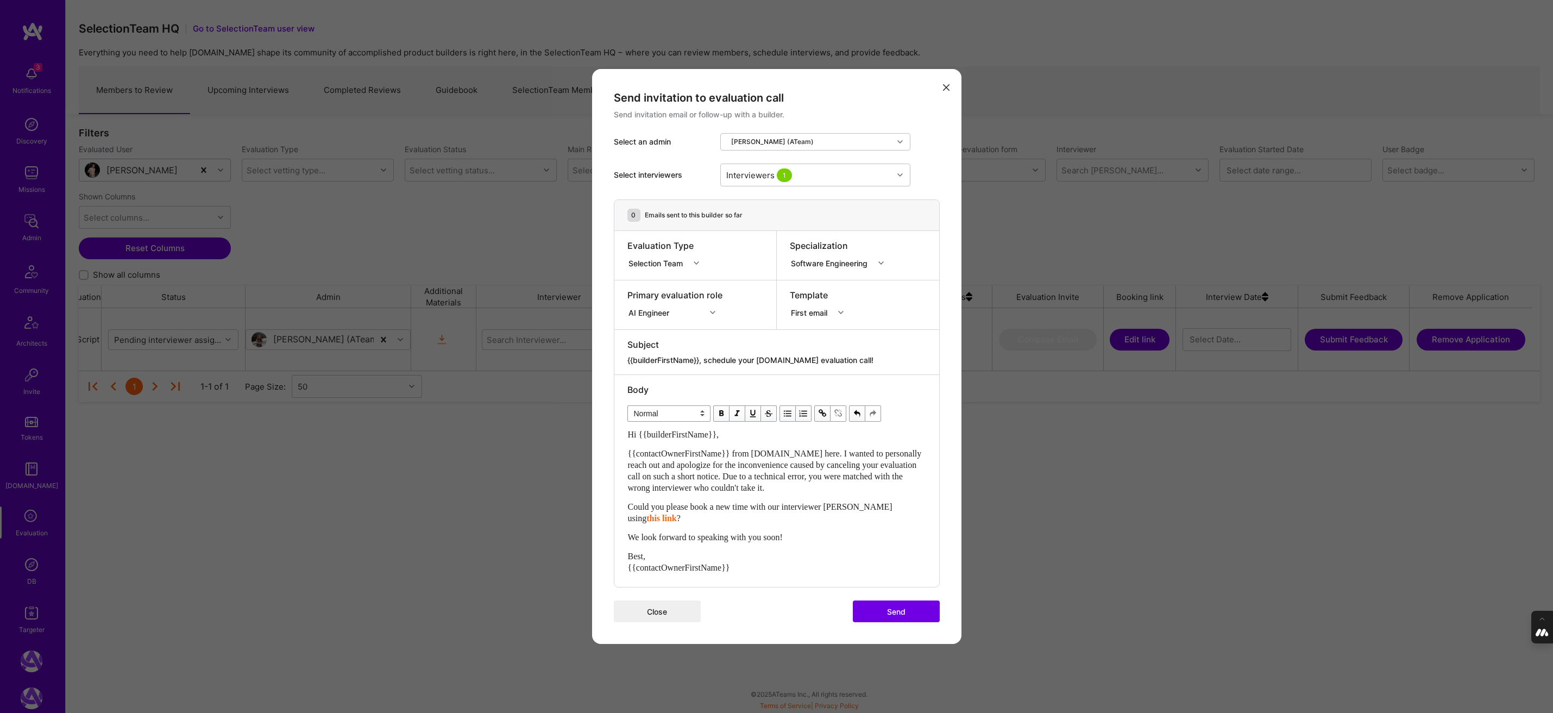
click at [814, 450] on span "{{contactOwnerFirstName}} from [DOMAIN_NAME] here. I wanted to personally reach…" at bounding box center [776, 470] width 296 height 43
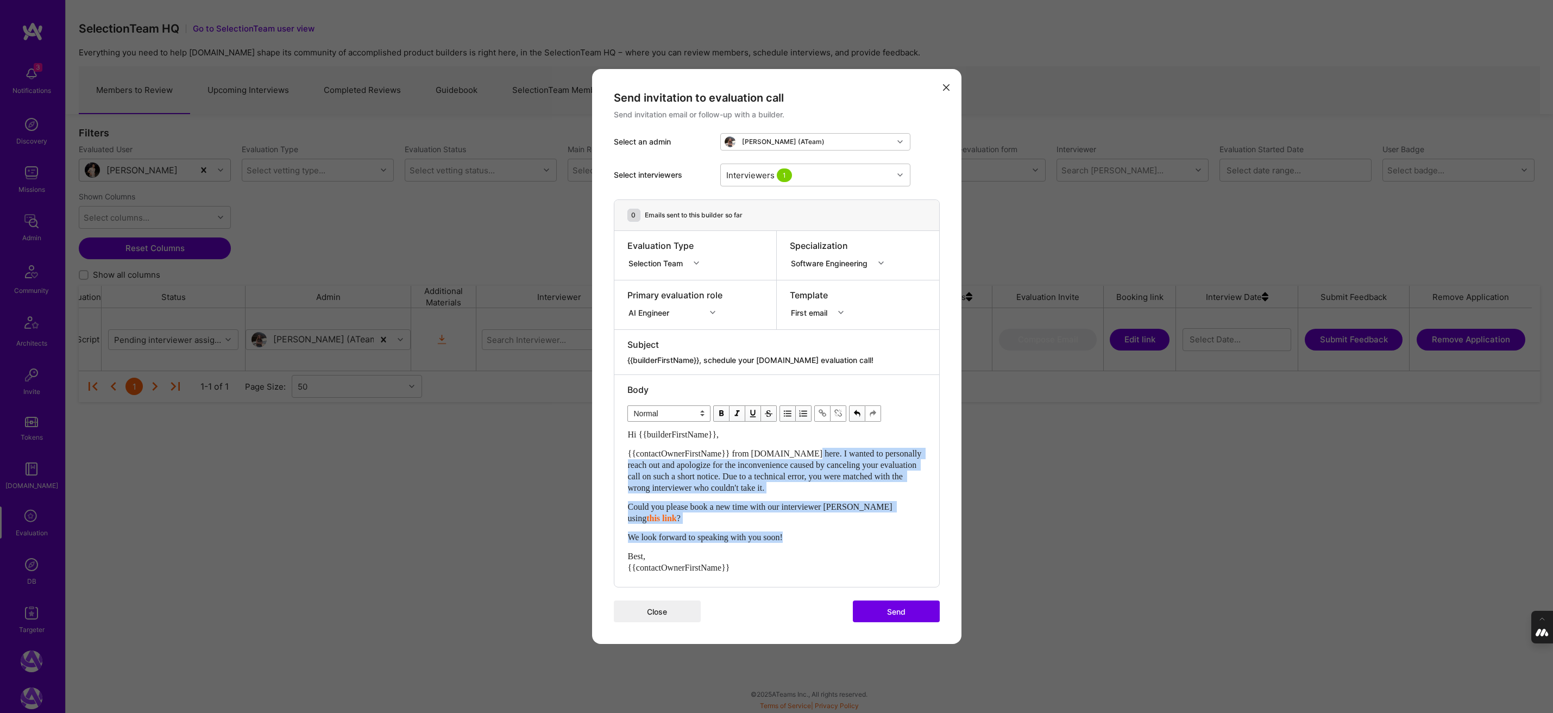
drag, startPoint x: 814, startPoint y: 450, endPoint x: 812, endPoint y: 541, distance: 90.7
click at [812, 541] on div "Hi {{builderFirstName}}, {{contactOwnerFirstName}} from [DOMAIN_NAME] here. I w…" at bounding box center [777, 500] width 298 height 144
copy div "I wanted to personally reach out and apologize for the inconvenience caused by …"
click at [846, 485] on div "{{contactOwnerFirstName}} from [DOMAIN_NAME] here. I wanted to personally reach…" at bounding box center [777, 471] width 298 height 46
drag, startPoint x: 794, startPoint y: 488, endPoint x: 814, endPoint y: 452, distance: 40.6
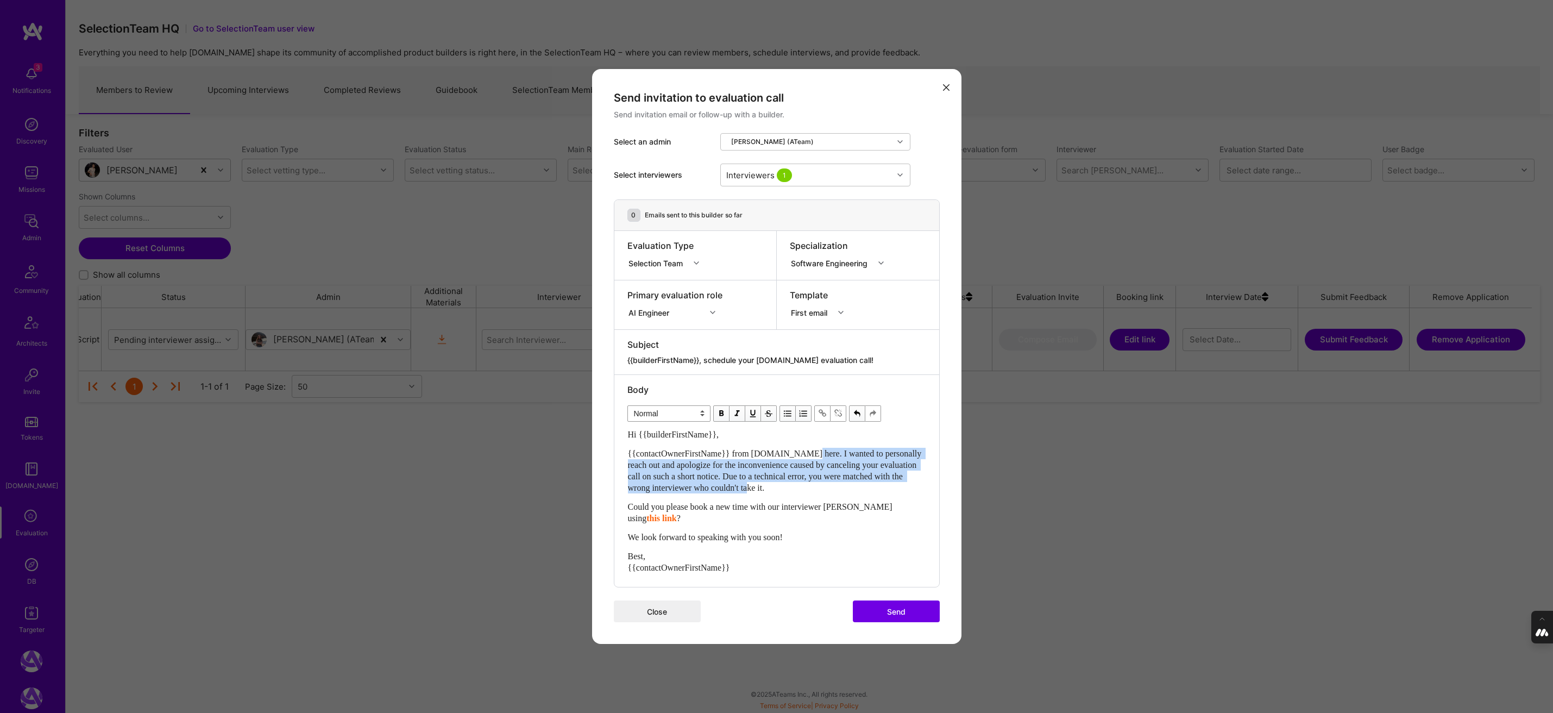
click at [814, 452] on div "{{contactOwnerFirstName}} from [DOMAIN_NAME] here. I wanted to personally reach…" at bounding box center [777, 471] width 298 height 46
click at [677, 513] on span "this link" at bounding box center [661, 517] width 30 height 9
click at [818, 174] on div "Interviewers 1" at bounding box center [807, 175] width 172 height 22
click at [926, 177] on div "Select interviewers Interviewers 1" at bounding box center [777, 174] width 326 height 49
click at [807, 534] on div "We look forward to speaking with you soon!" at bounding box center [777, 536] width 298 height 11
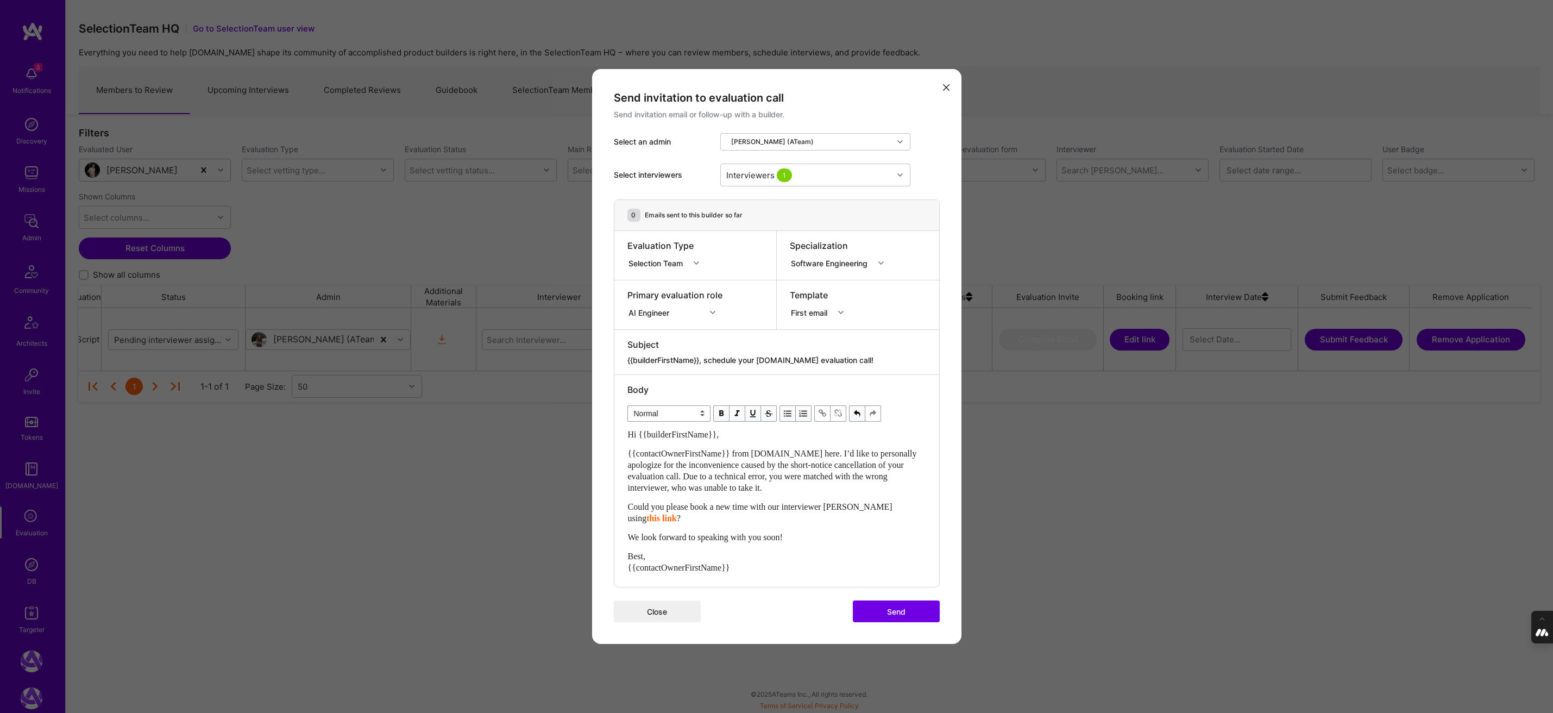
click at [629, 534] on span "We look forward to speaking with you soon!" at bounding box center [705, 536] width 155 height 9
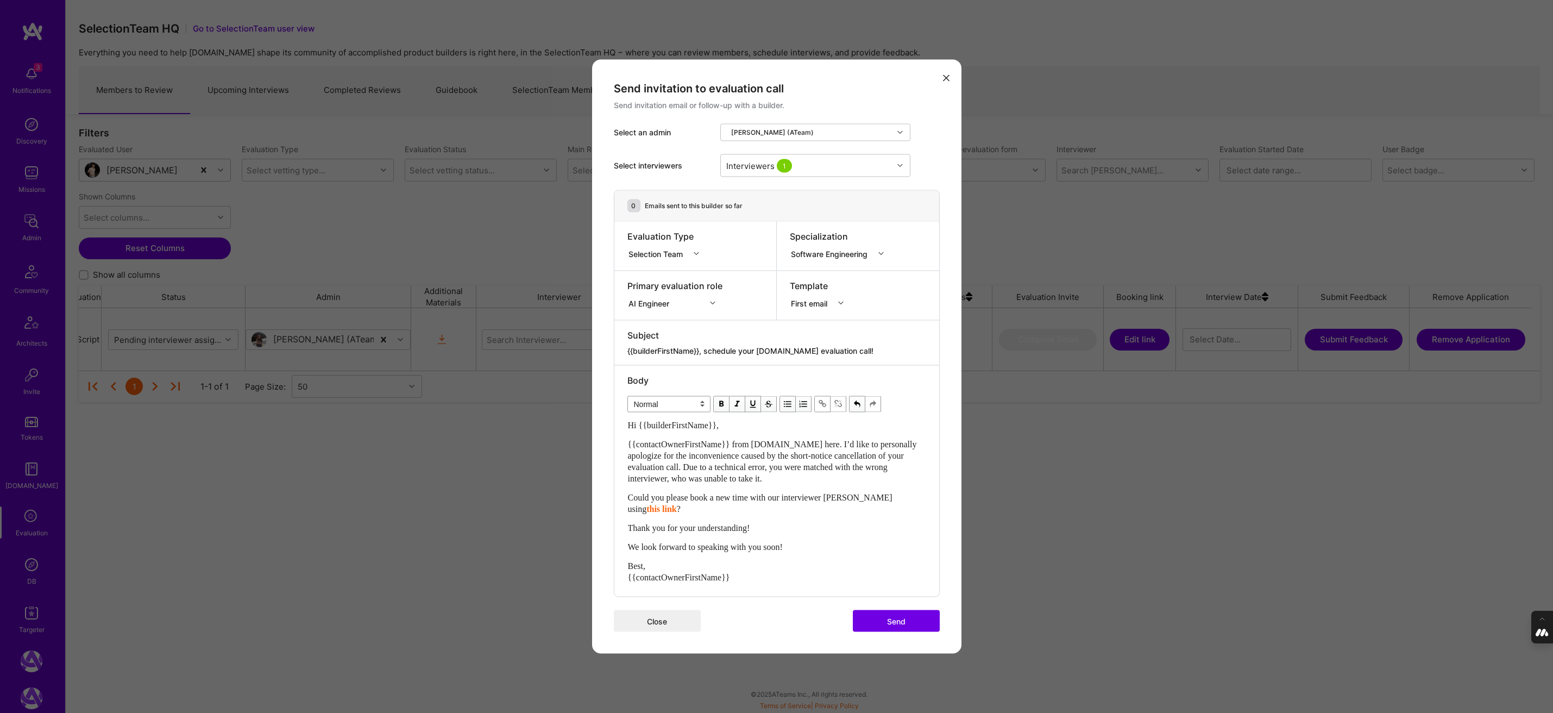
click at [643, 565] on span "Best, {{contactOwnerFirstName}}" at bounding box center [679, 571] width 102 height 21
click at [850, 445] on span "{{contactOwnerFirstName}} from [DOMAIN_NAME] here. I’d like to personally apolo…" at bounding box center [773, 460] width 291 height 43
click at [670, 452] on span "{{contactOwnerFirstName}} from [DOMAIN_NAME] here. I wanted to reach out person…" at bounding box center [777, 460] width 299 height 43
click at [891, 159] on div "Interviewers 1" at bounding box center [807, 166] width 172 height 22
click at [932, 167] on div "Select interviewers option [PERSON_NAME], selected. option [PERSON_NAME] select…" at bounding box center [777, 165] width 326 height 49
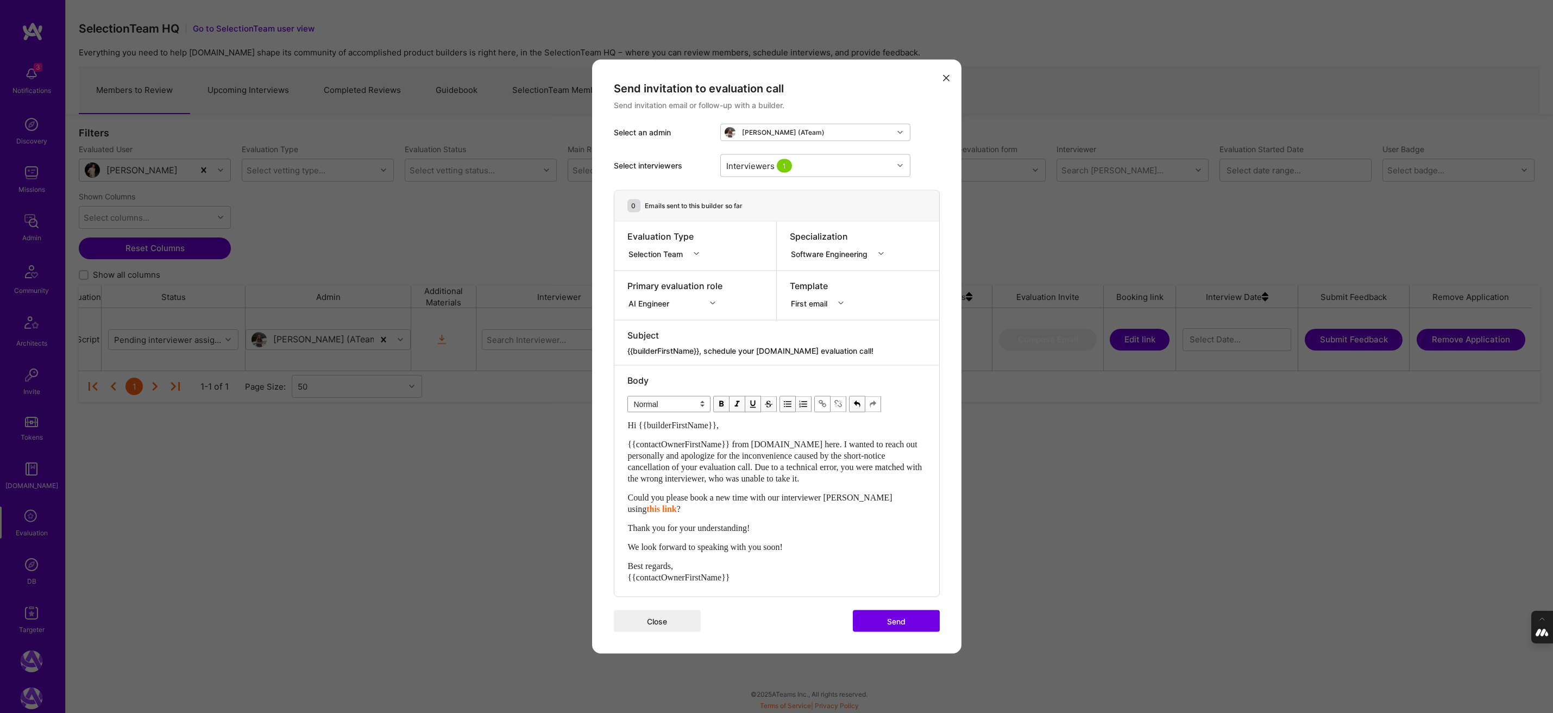
click at [892, 625] on button "Send" at bounding box center [896, 621] width 87 height 22
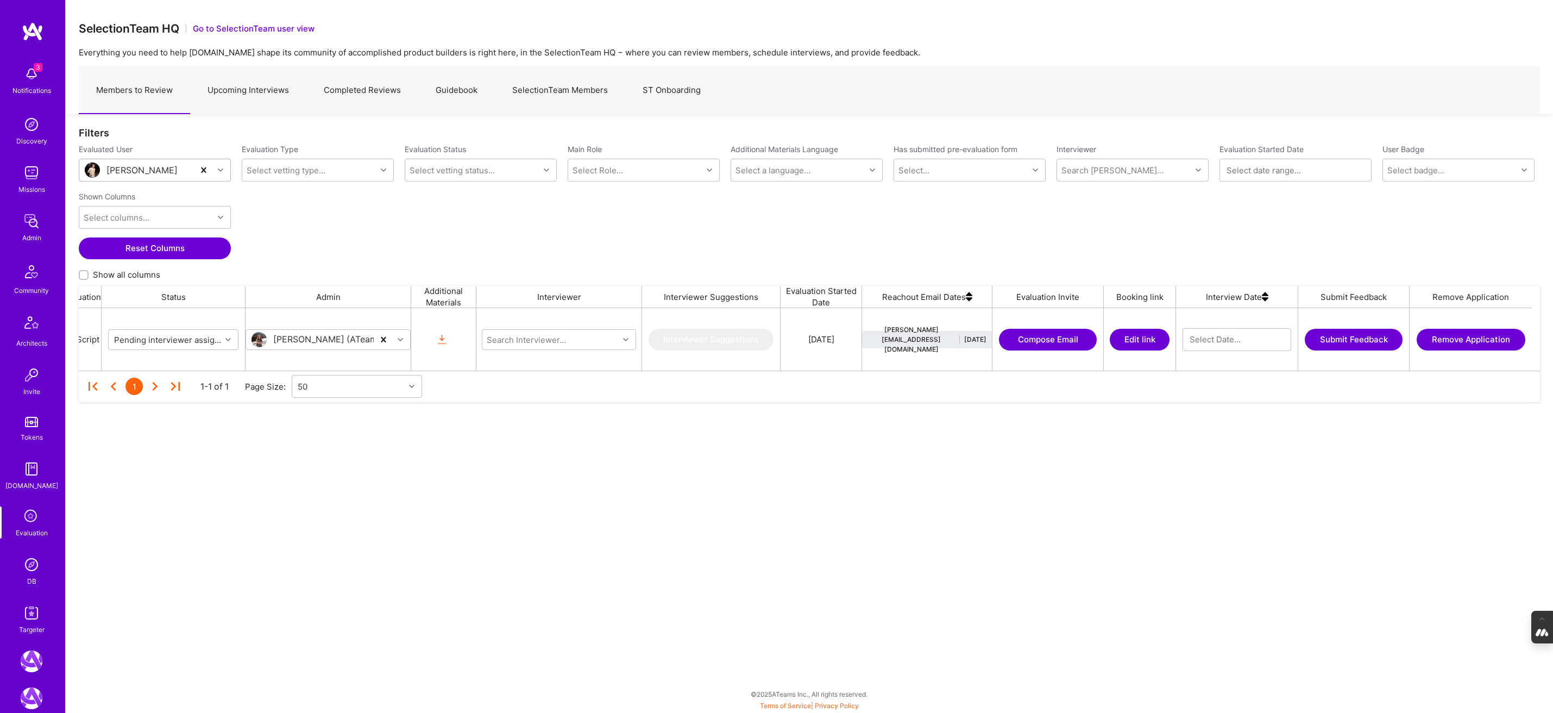
scroll to position [0, 0]
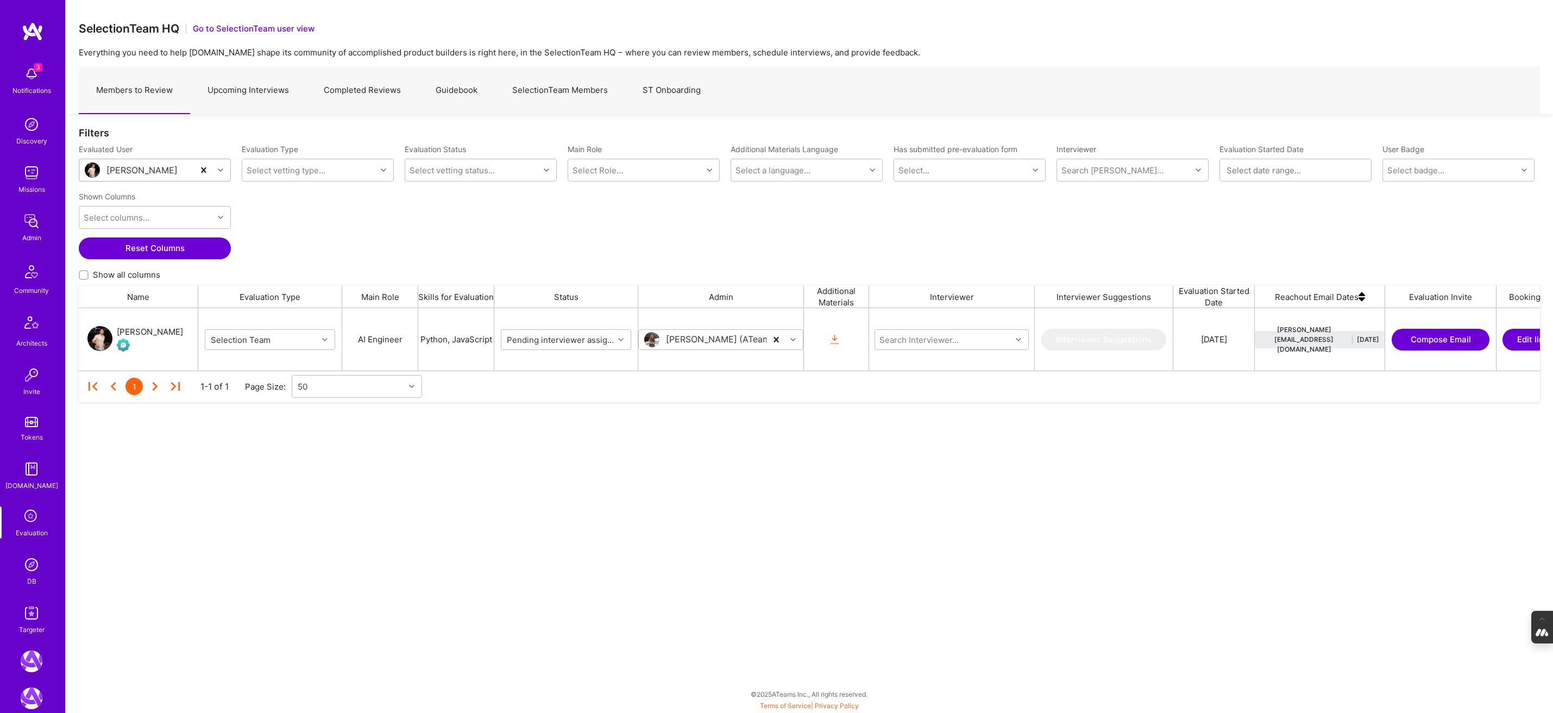
click at [135, 331] on div "[PERSON_NAME]" at bounding box center [150, 331] width 66 height 13
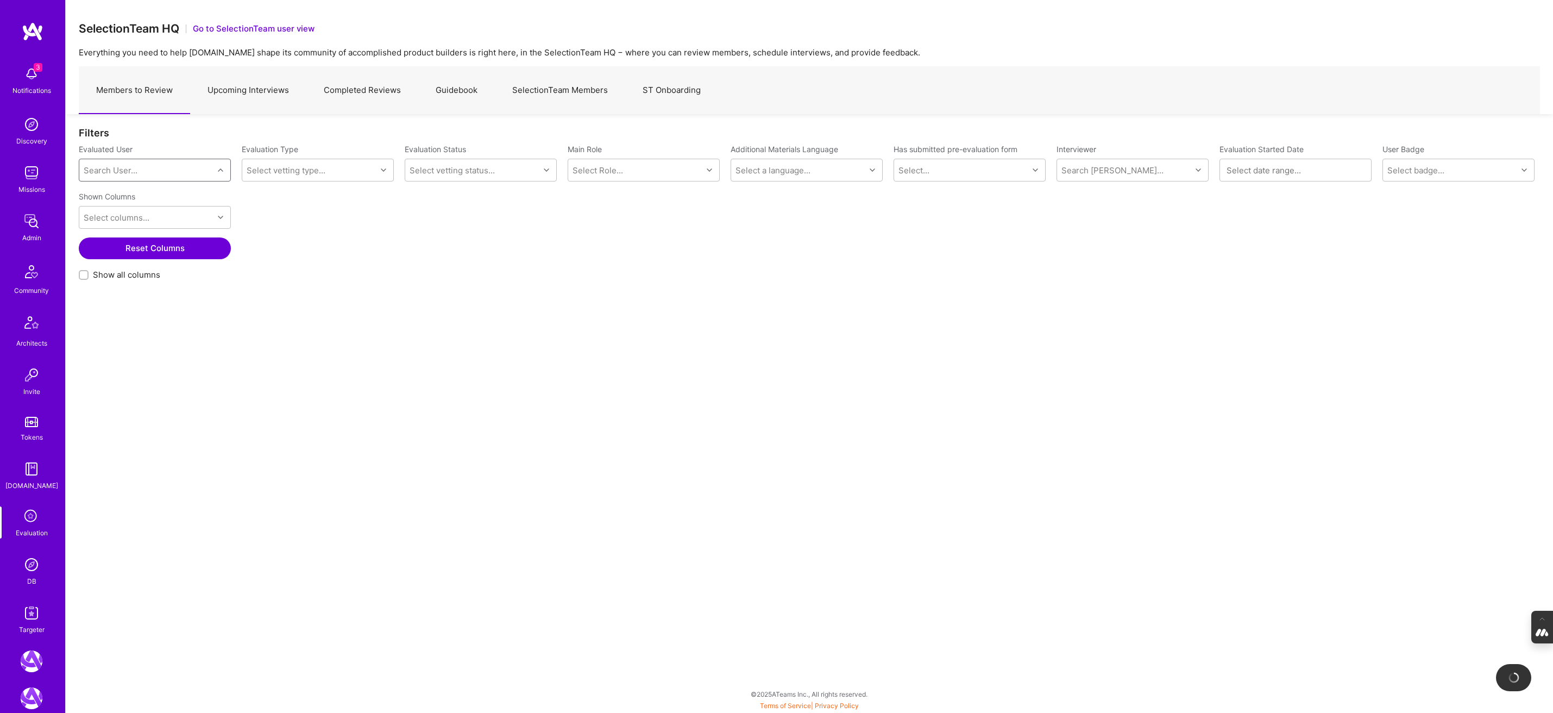
click at [114, 169] on div "Search User..." at bounding box center [111, 170] width 54 height 11
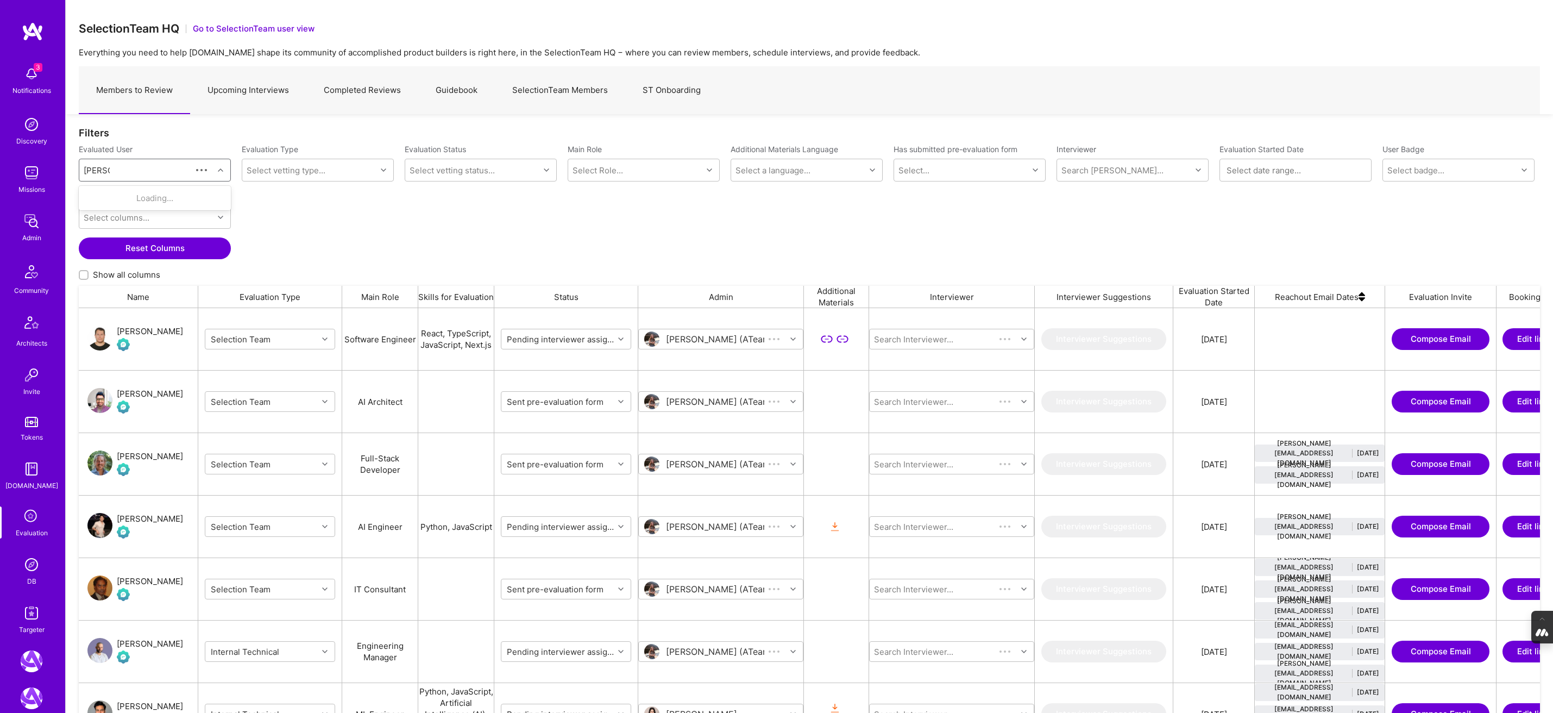
scroll to position [598, 1461]
type input "[PERSON_NAME]"
click at [155, 205] on div "[EMAIL_ADDRESS][DOMAIN_NAME]" at bounding box center [169, 209] width 110 height 11
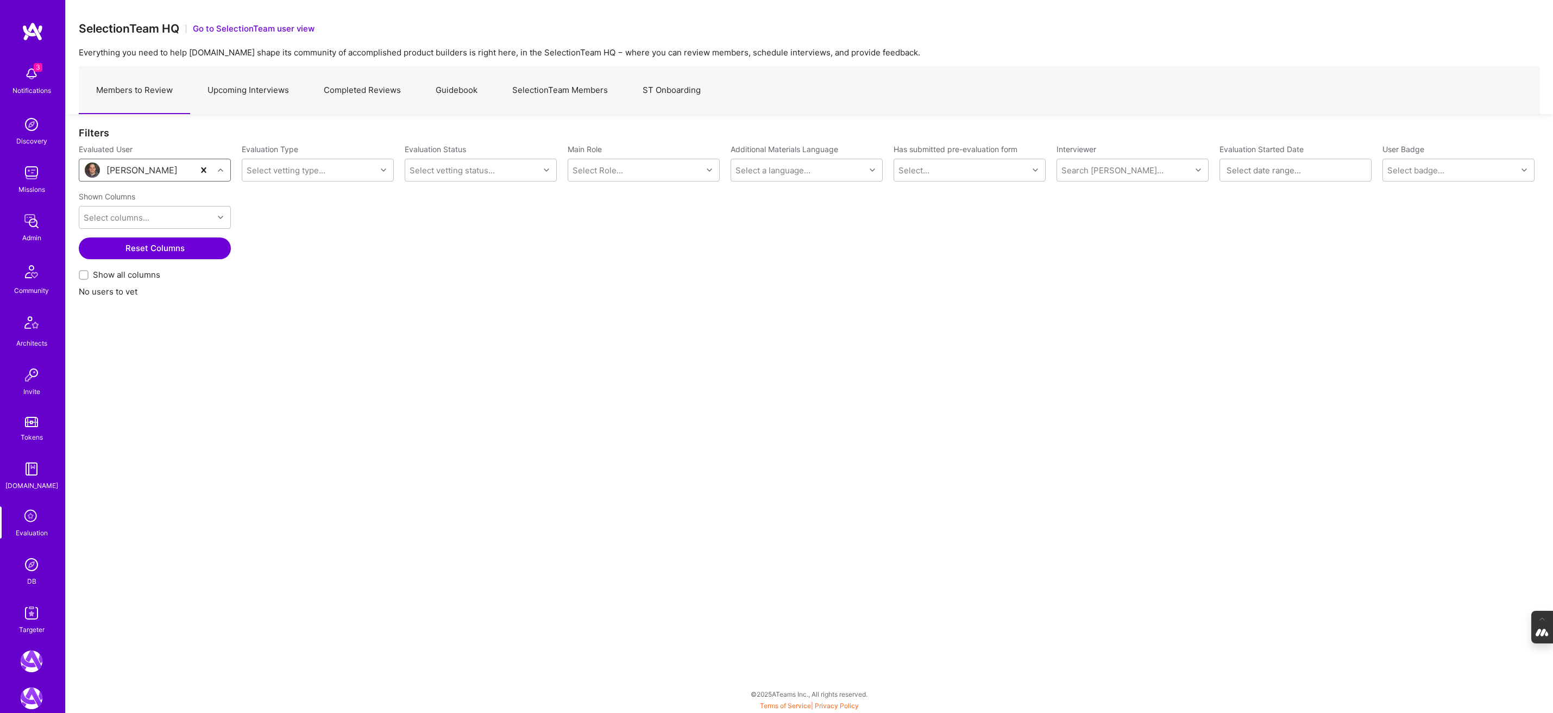
click at [231, 91] on link "Upcoming Interviews" at bounding box center [248, 90] width 116 height 47
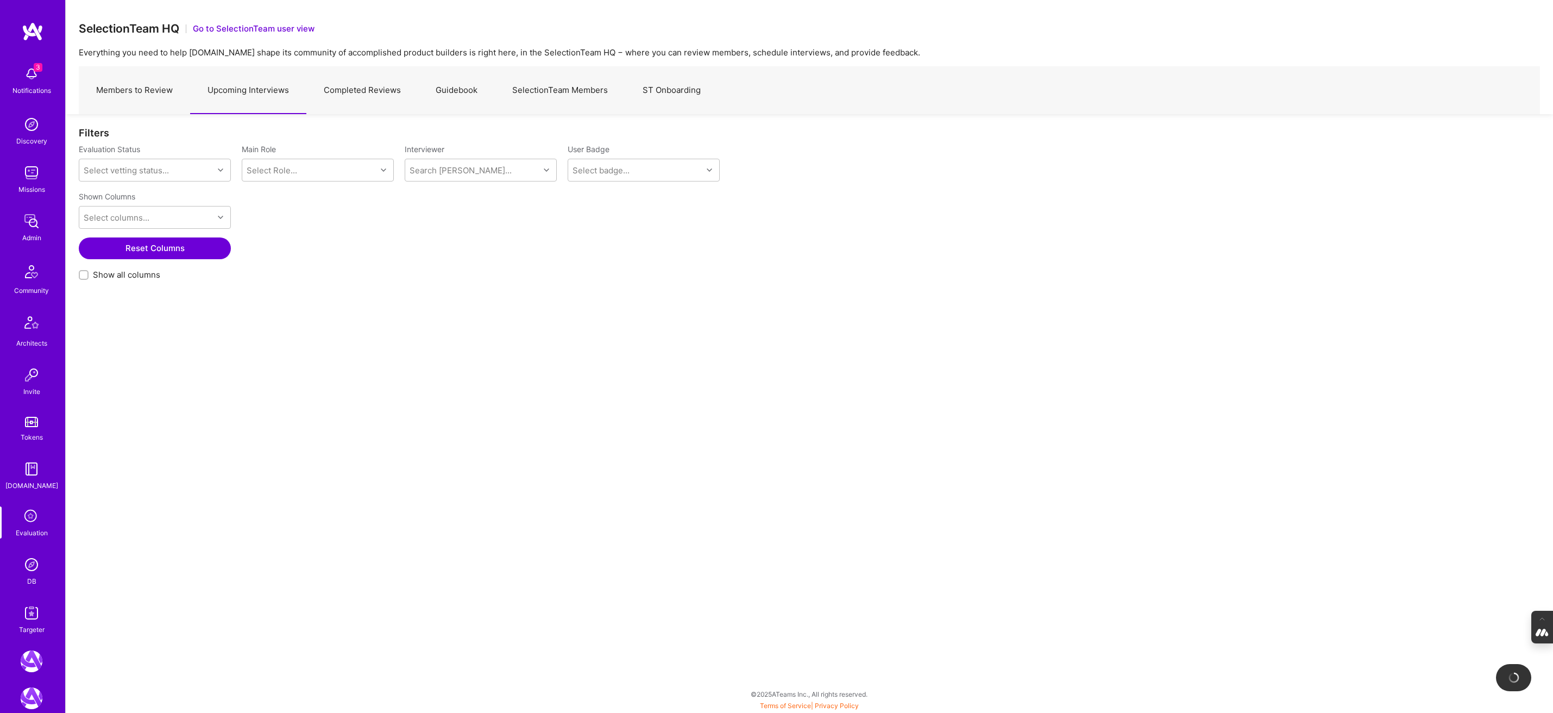
click at [83, 276] on input "Show all columns" at bounding box center [85, 276] width 8 height 8
checkbox input "true"
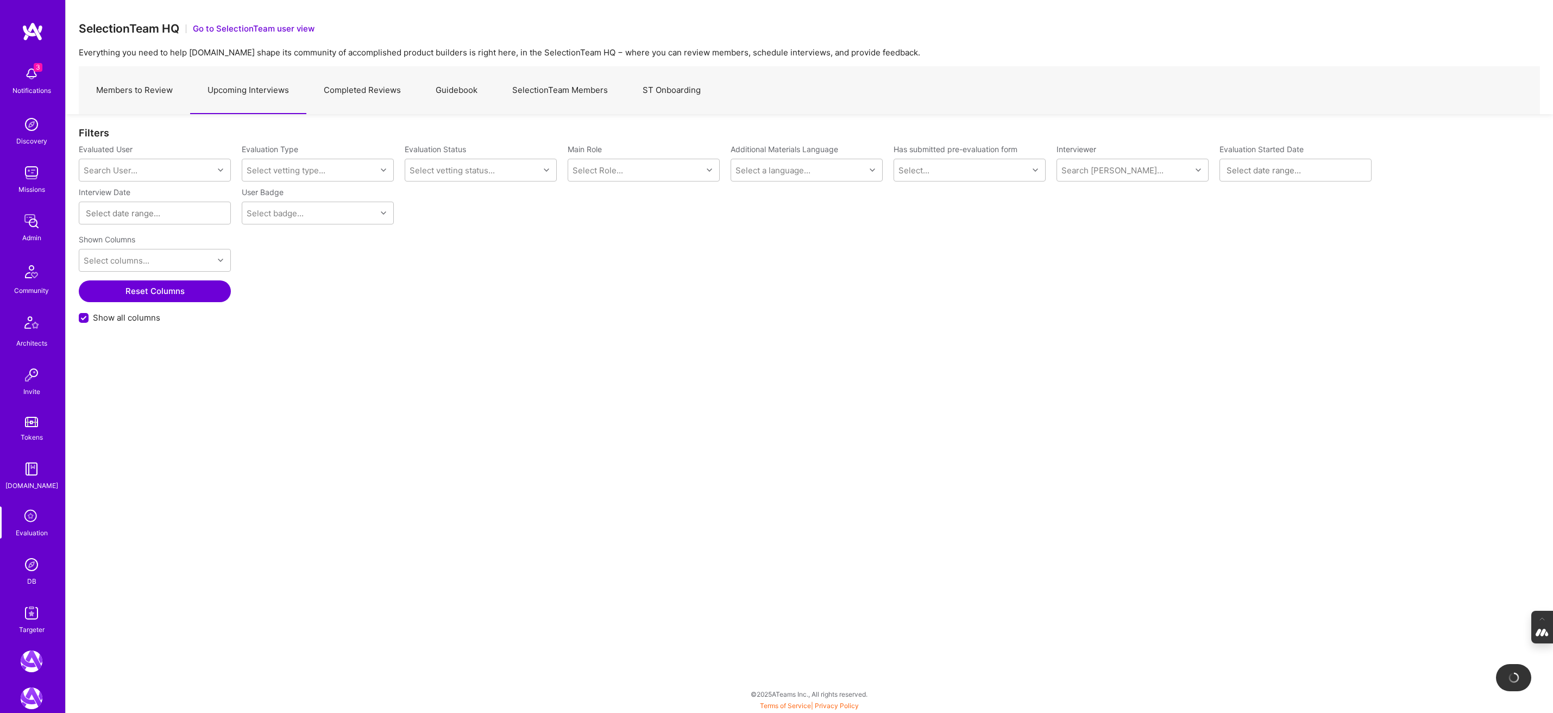
click at [116, 153] on label "Evaluated User" at bounding box center [155, 149] width 152 height 10
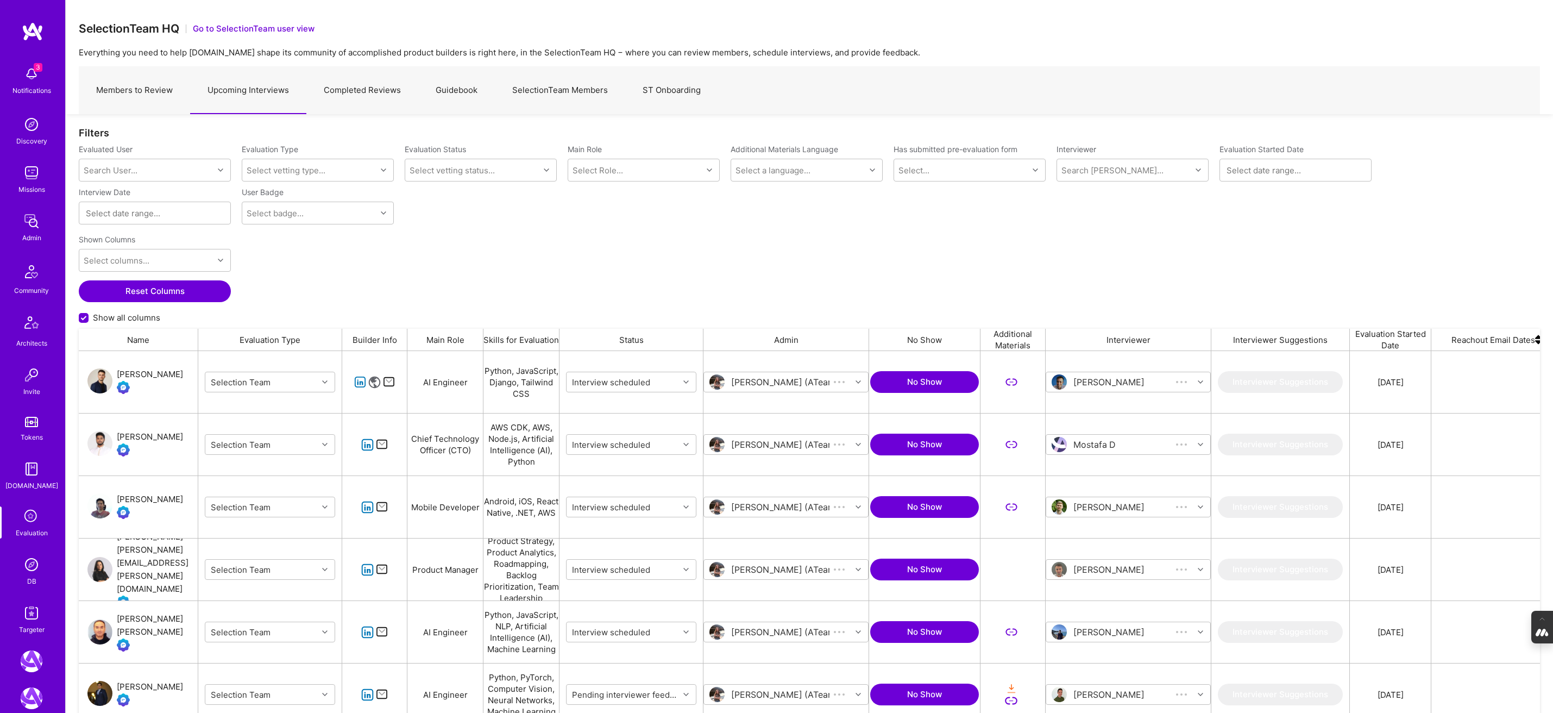
scroll to position [598, 1461]
click at [109, 171] on div "Search User..." at bounding box center [111, 170] width 54 height 11
type input "[PERSON_NAME]"
click at [112, 210] on div "[PERSON_NAME] [PERSON_NAME][EMAIL_ADDRESS][DOMAIN_NAME]" at bounding box center [154, 203] width 139 height 23
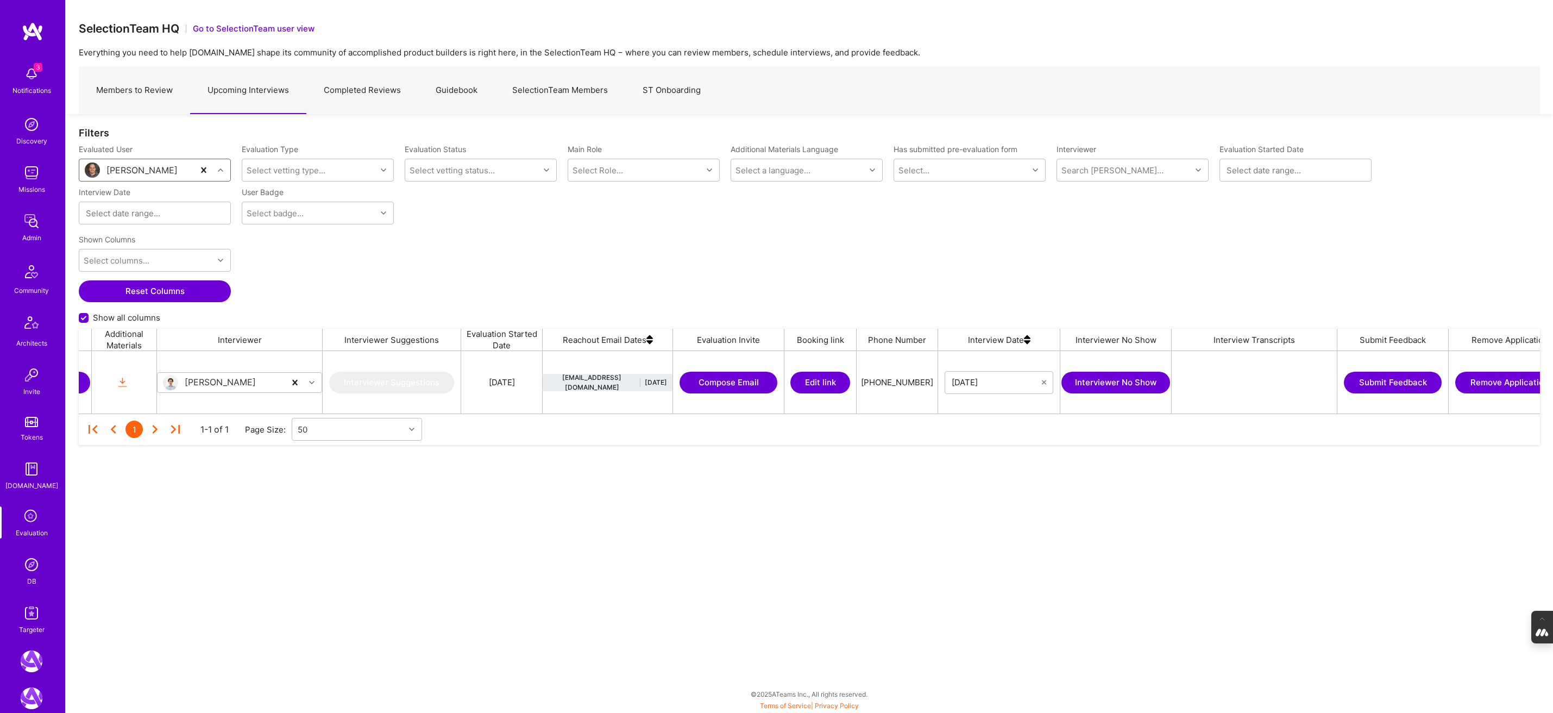
scroll to position [0, 1039]
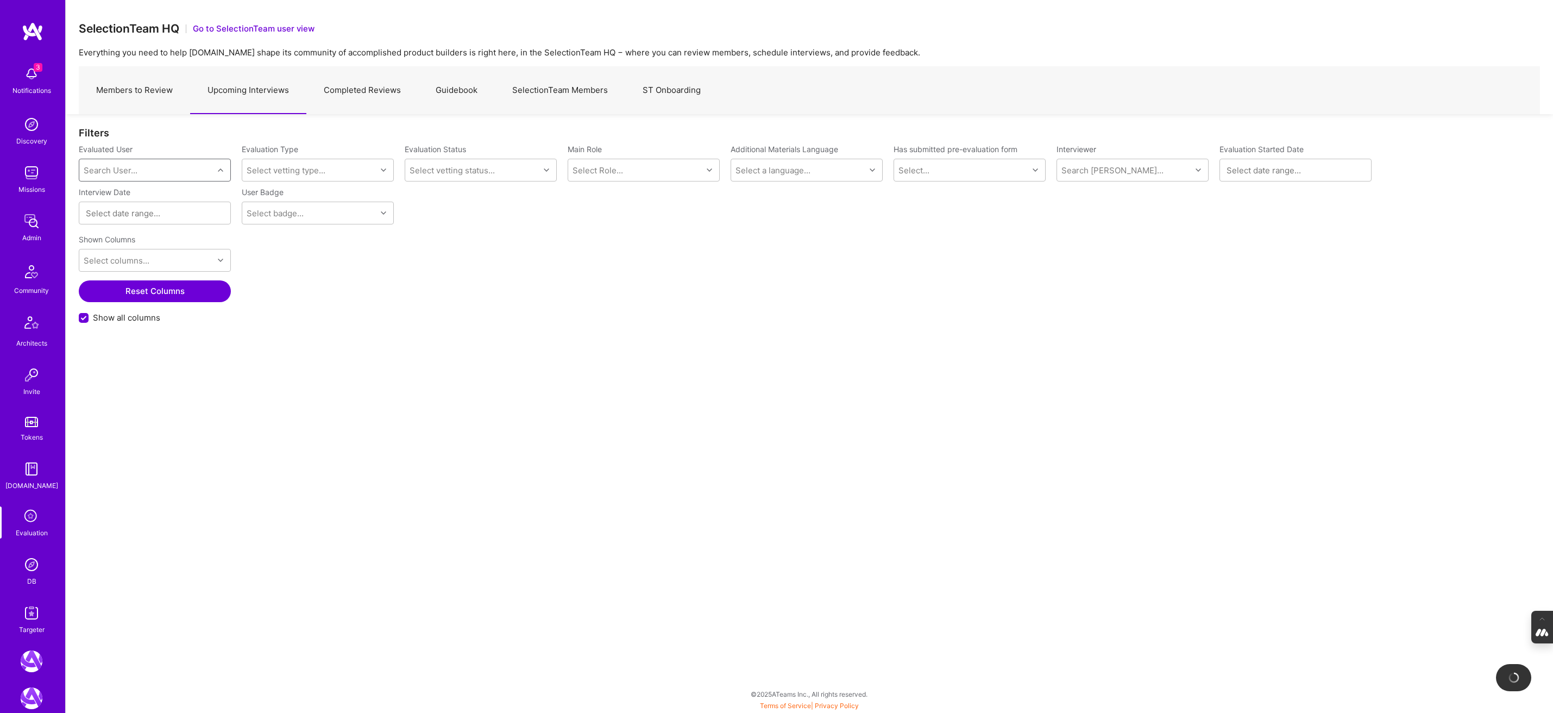
click at [129, 85] on link "Members to Review" at bounding box center [134, 90] width 111 height 47
click at [109, 167] on div "Search User..." at bounding box center [111, 170] width 54 height 11
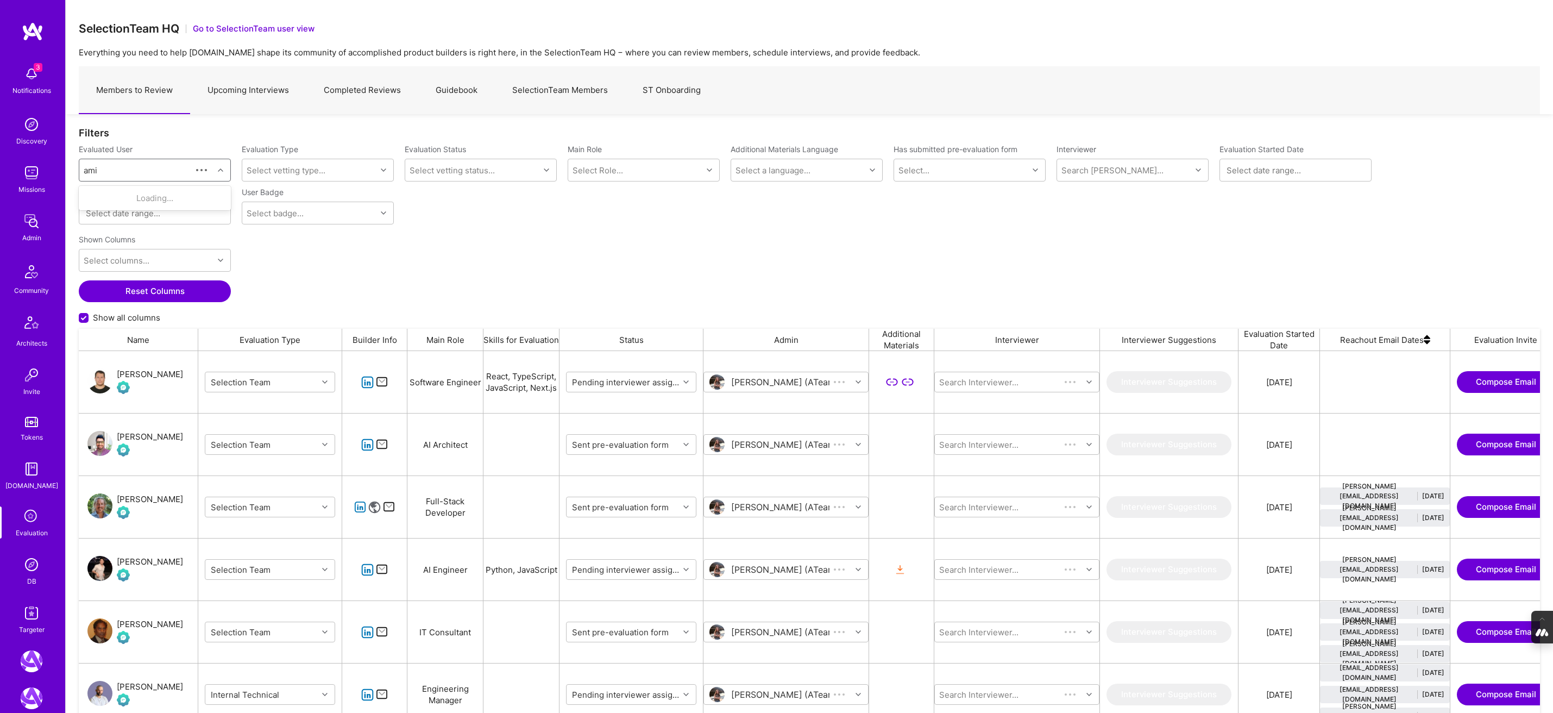
scroll to position [598, 1461]
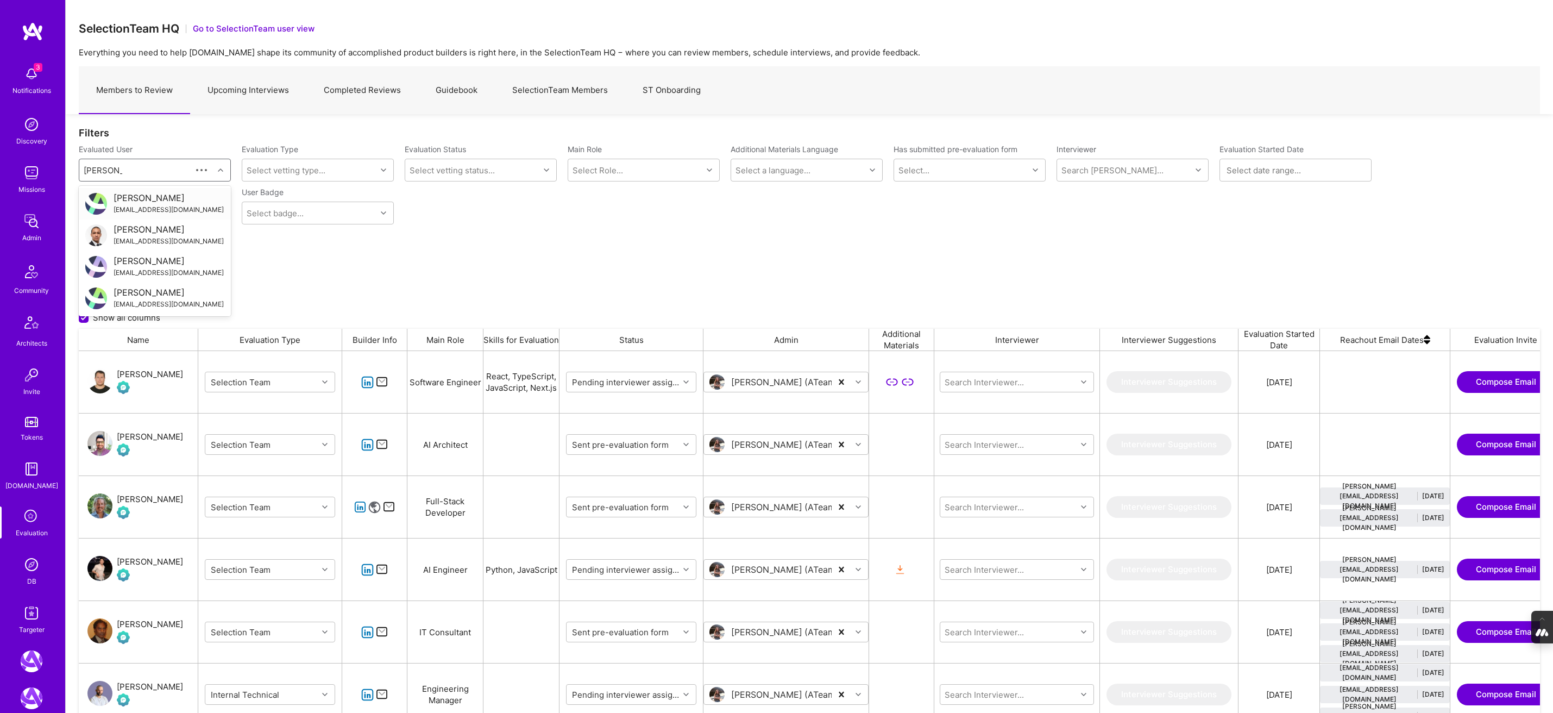
type input "[PERSON_NAME]"
click at [148, 232] on div "[PERSON_NAME]" at bounding box center [169, 229] width 110 height 11
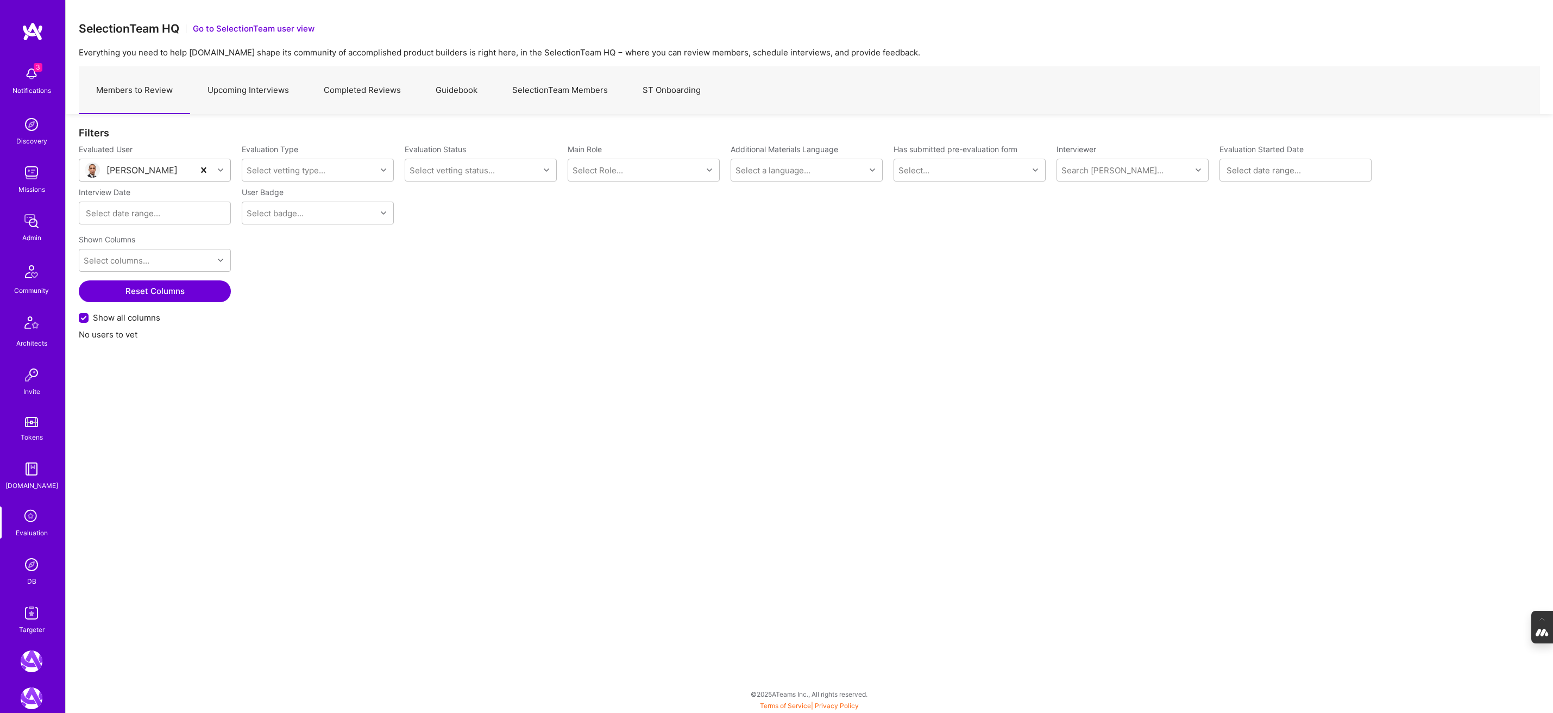
click at [243, 93] on link "Upcoming Interviews" at bounding box center [248, 90] width 116 height 47
click at [114, 173] on div "Search User..." at bounding box center [111, 170] width 54 height 11
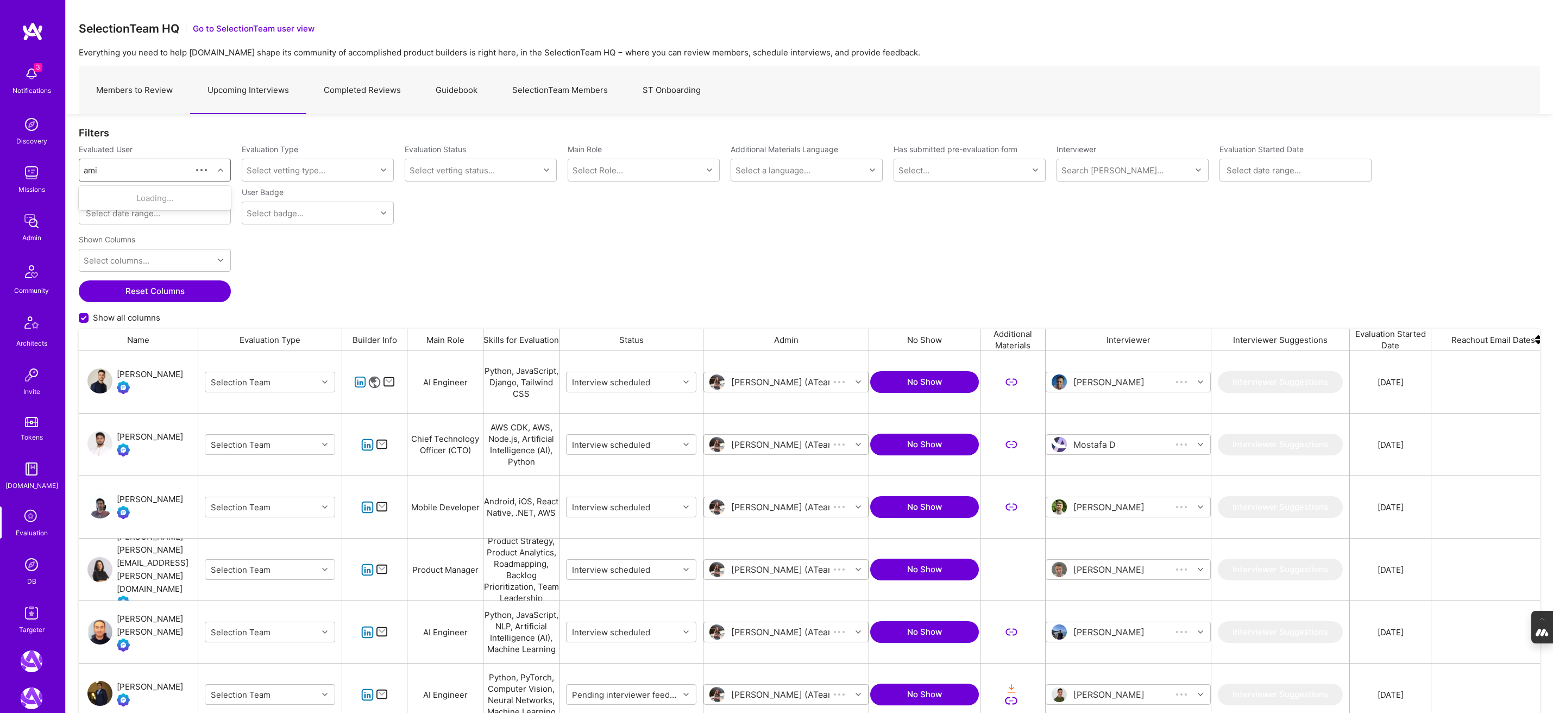
scroll to position [598, 1461]
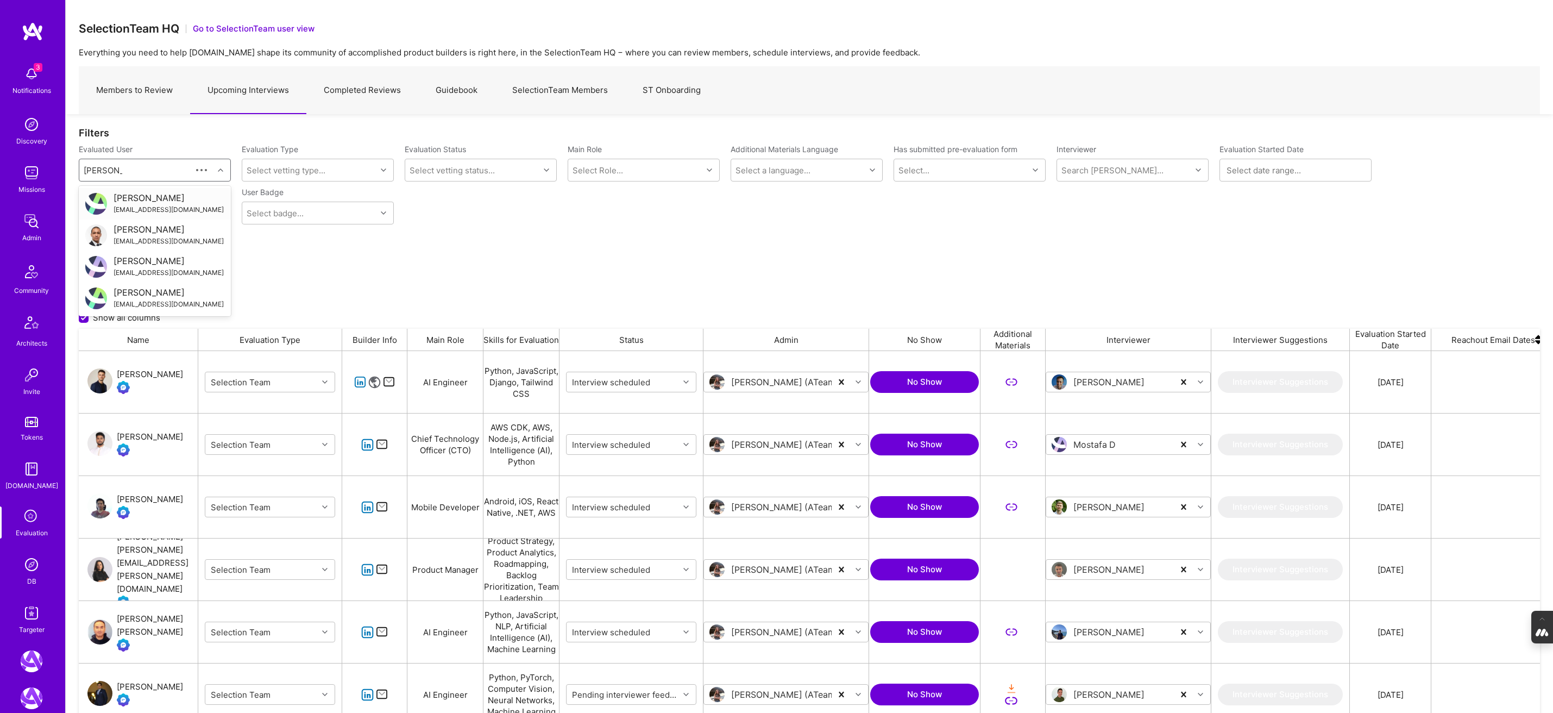
type input "[PERSON_NAME]"
click at [126, 227] on div "[PERSON_NAME]" at bounding box center [169, 229] width 110 height 11
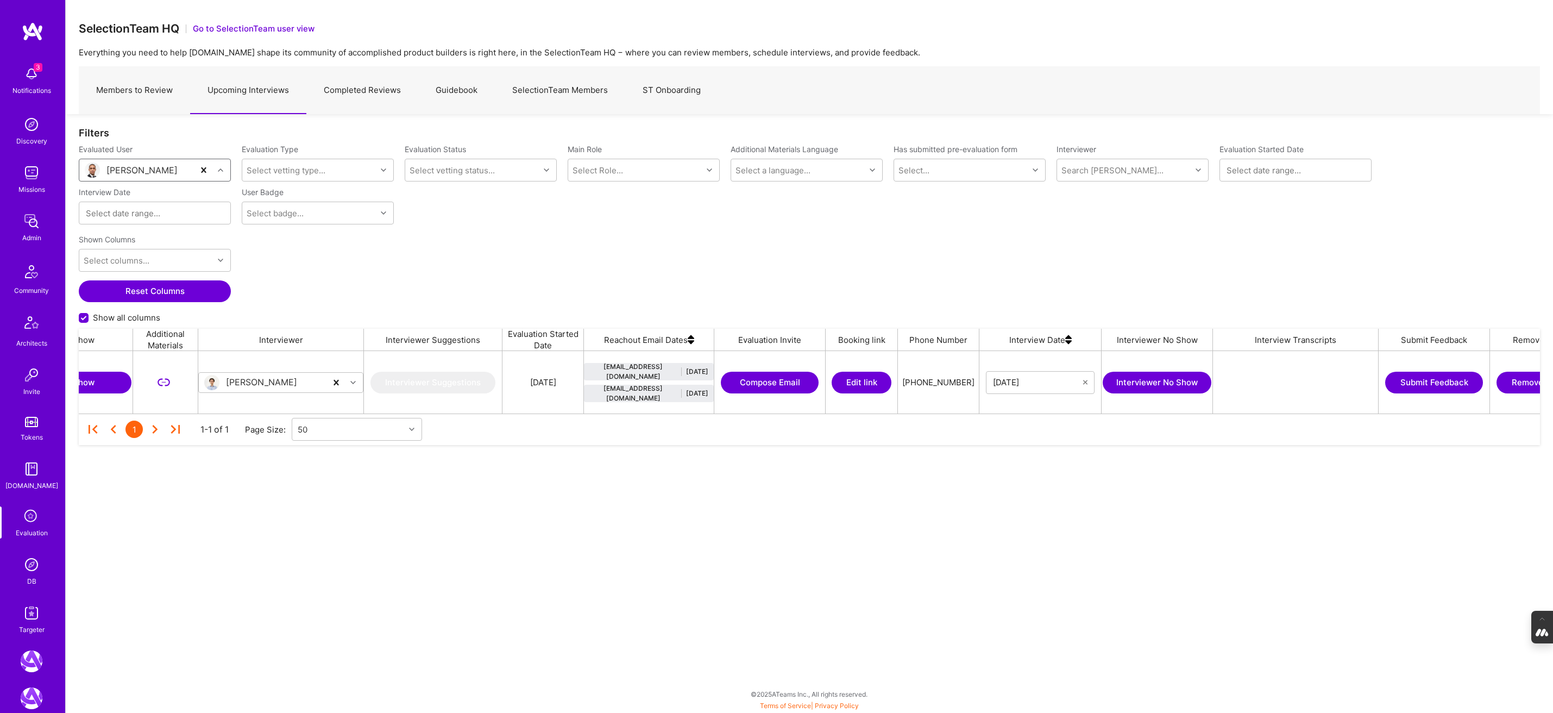
scroll to position [0, 1039]
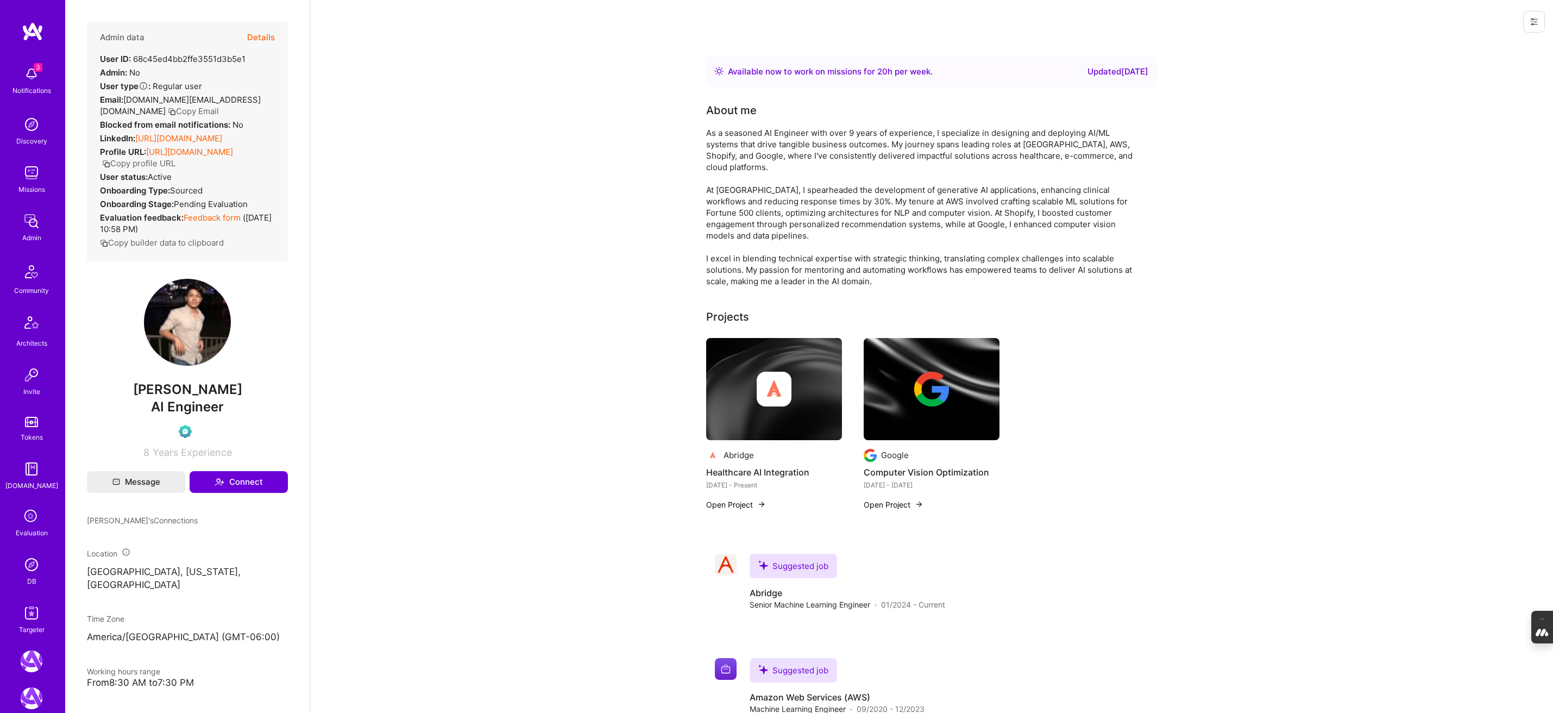
click at [1538, 16] on button at bounding box center [1534, 22] width 22 height 22
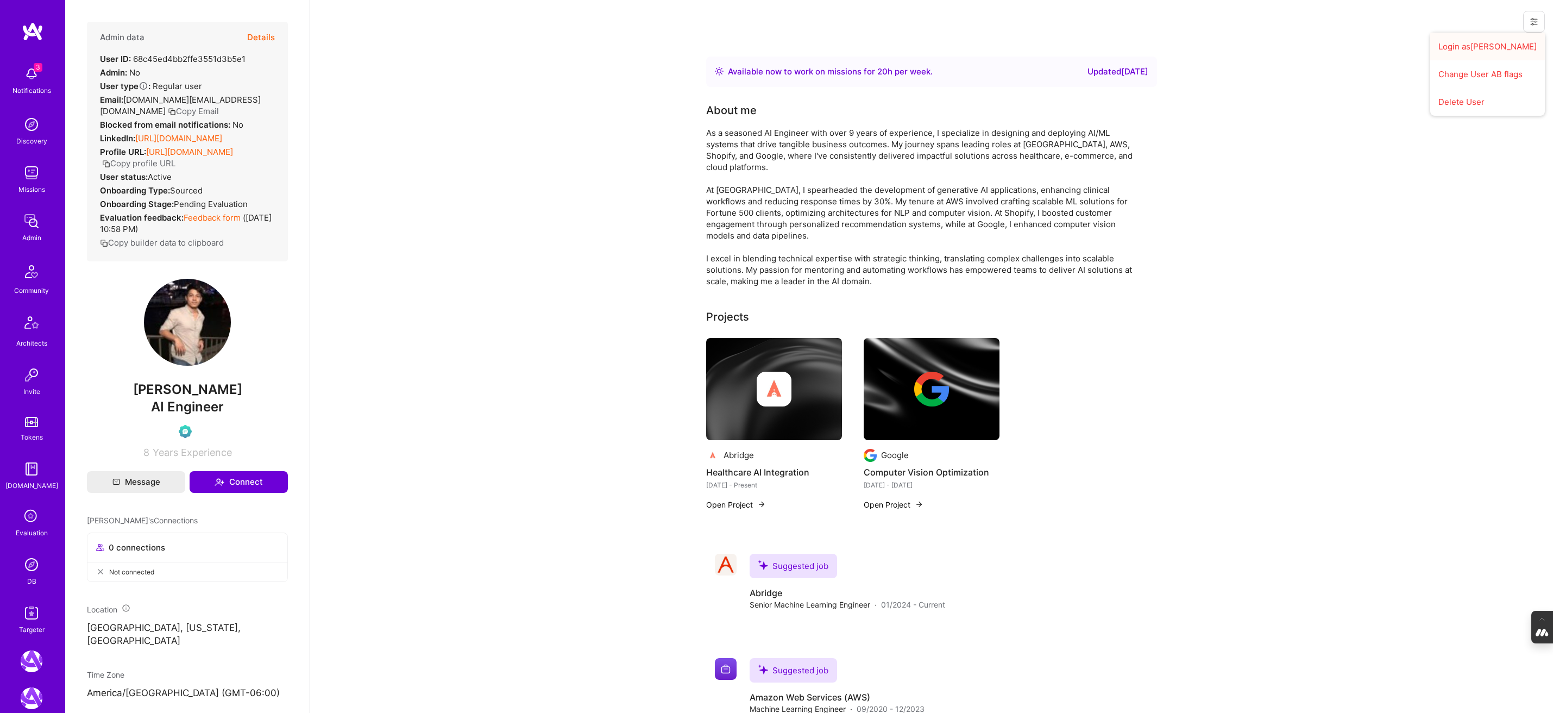
click at [1488, 47] on button "Login as Tony" at bounding box center [1487, 47] width 115 height 28
